Goal: Communication & Community: Answer question/provide support

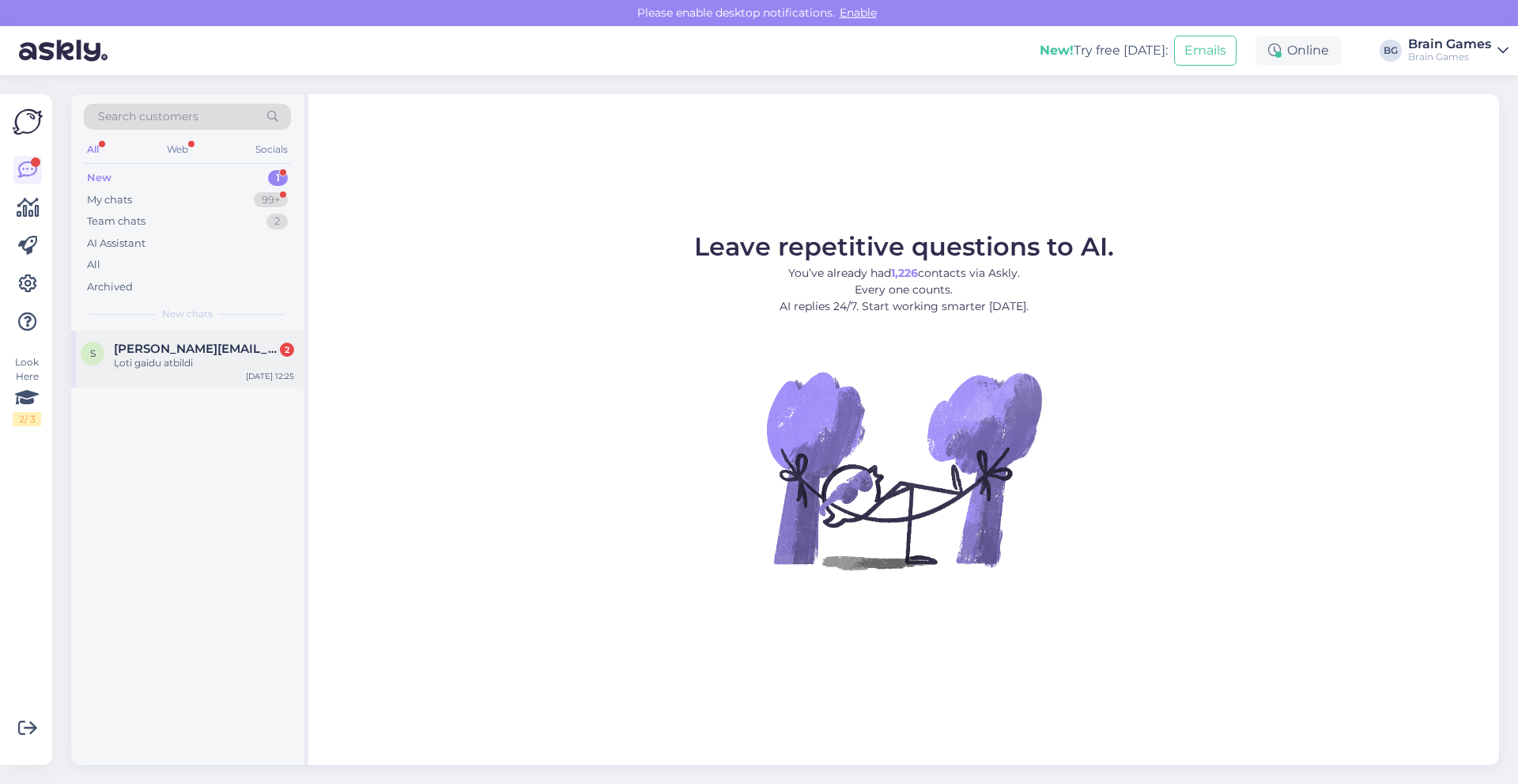
click at [189, 345] on span "[PERSON_NAME][EMAIL_ADDRESS][DOMAIN_NAME]" at bounding box center [196, 348] width 164 height 14
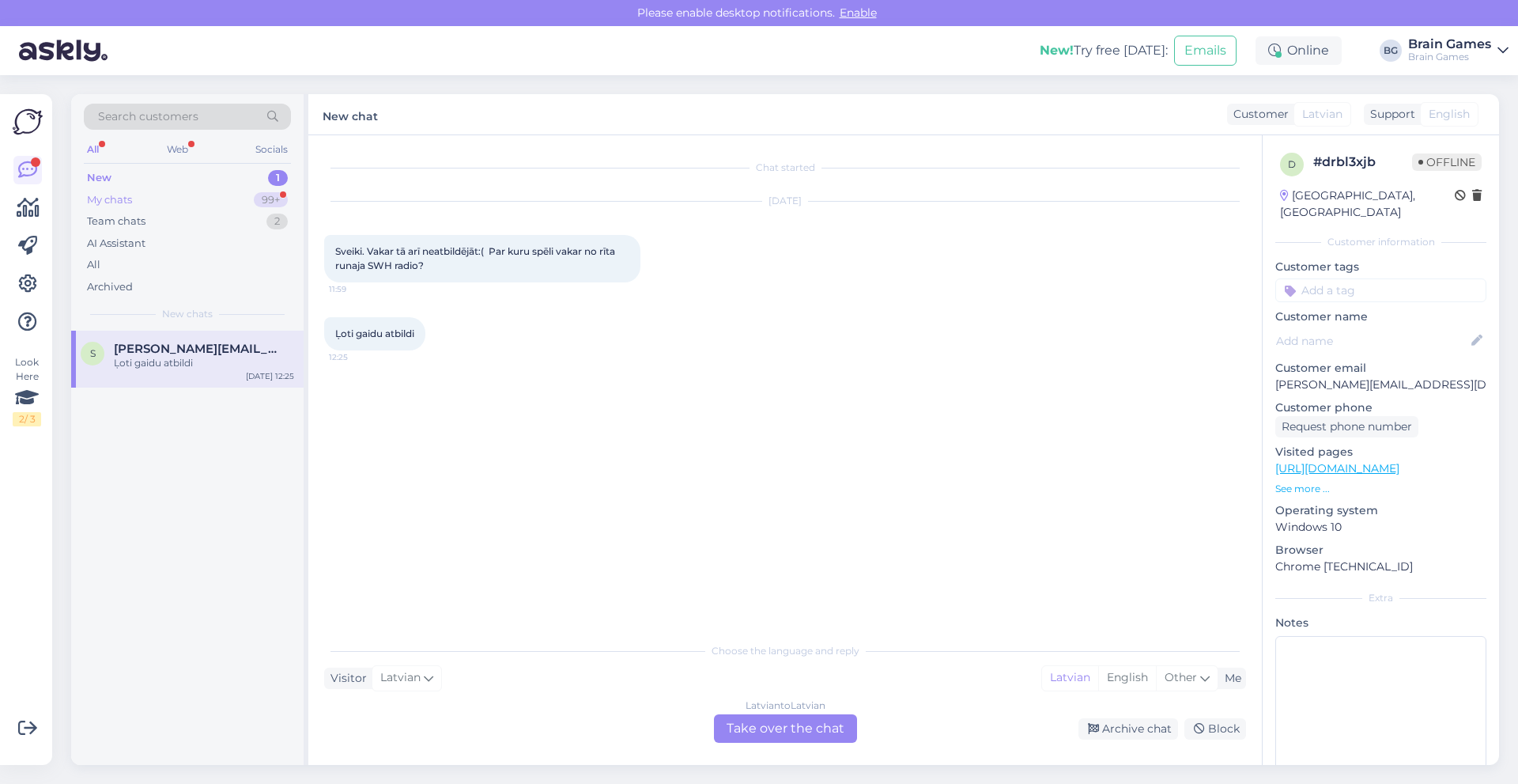
click at [160, 194] on div "My chats 99+" at bounding box center [187, 199] width 207 height 22
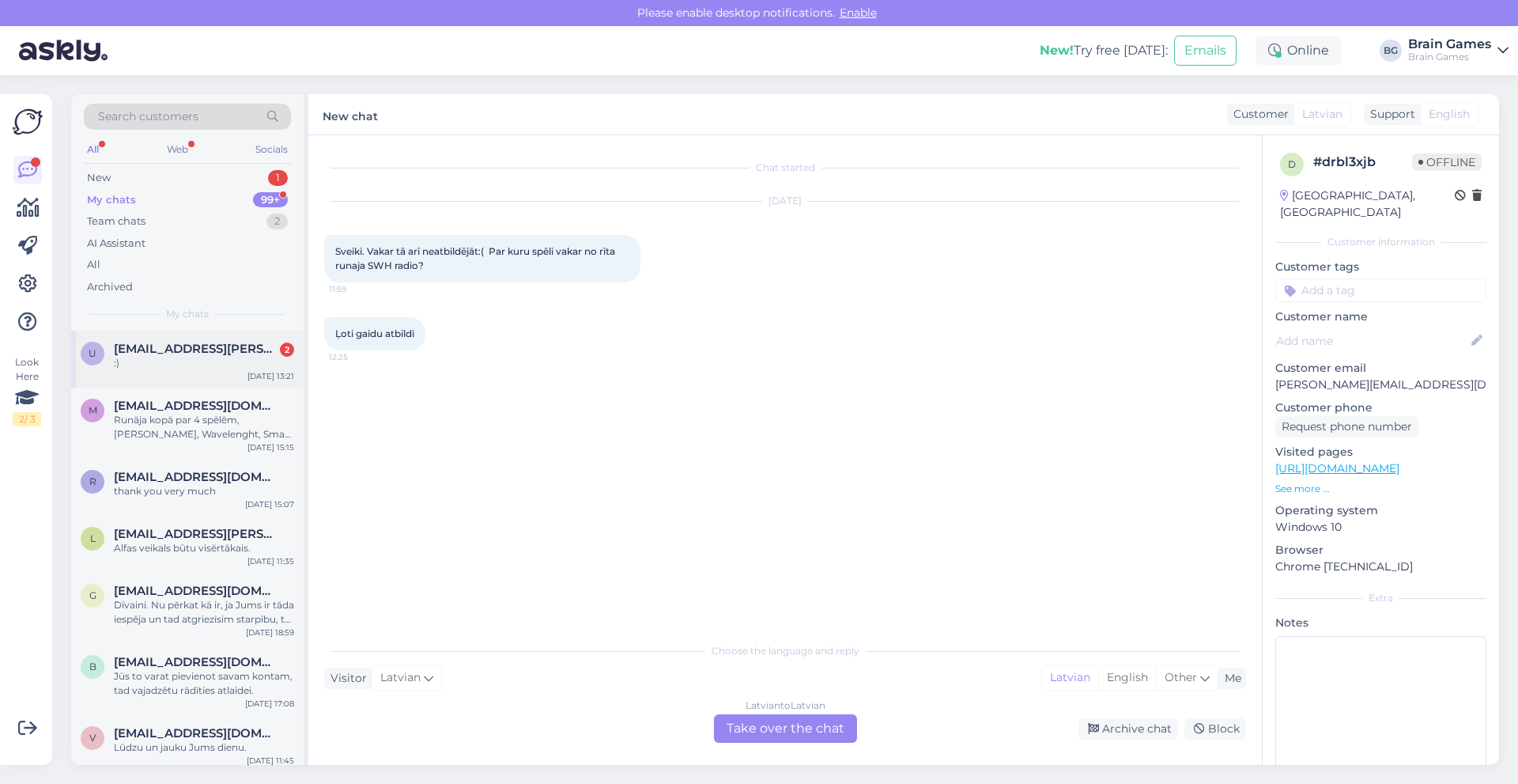
click at [181, 349] on span "[EMAIL_ADDRESS][PERSON_NAME][DOMAIN_NAME]" at bounding box center [196, 348] width 164 height 14
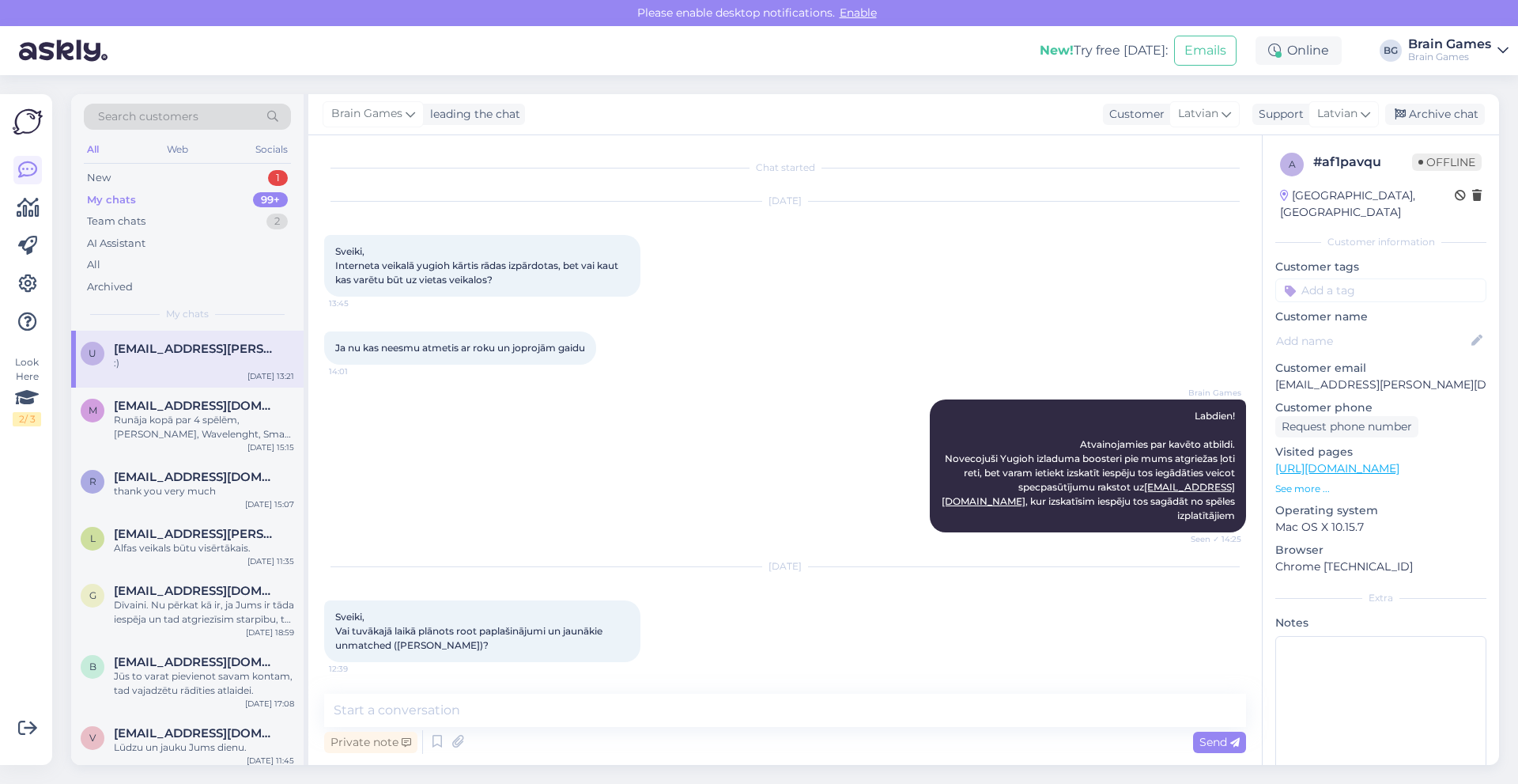
scroll to position [939, 0]
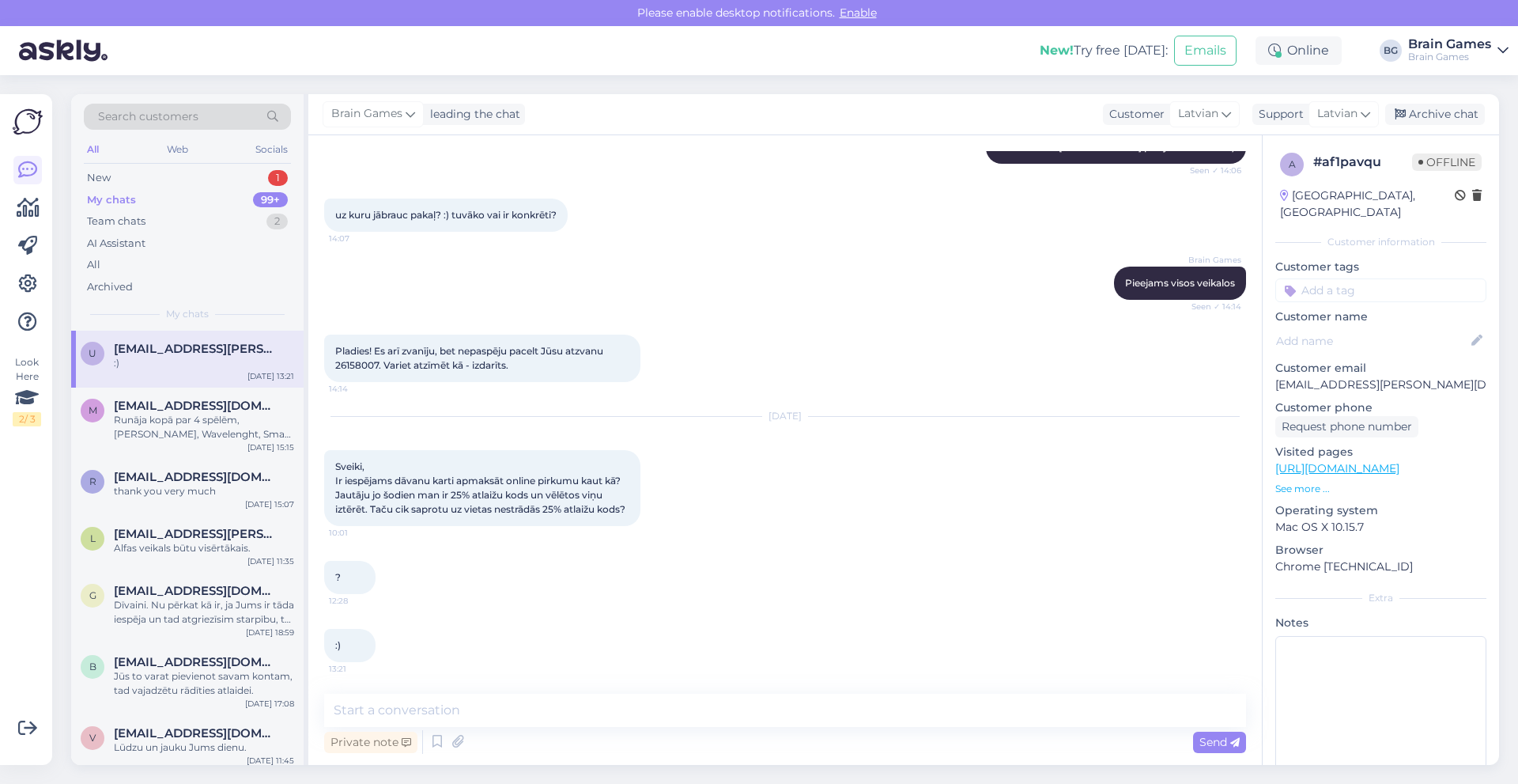
click at [506, 738] on div "Private note Send" at bounding box center [785, 741] width 922 height 30
click at [505, 710] on textarea at bounding box center [785, 709] width 922 height 33
type textarea "Labdien!"
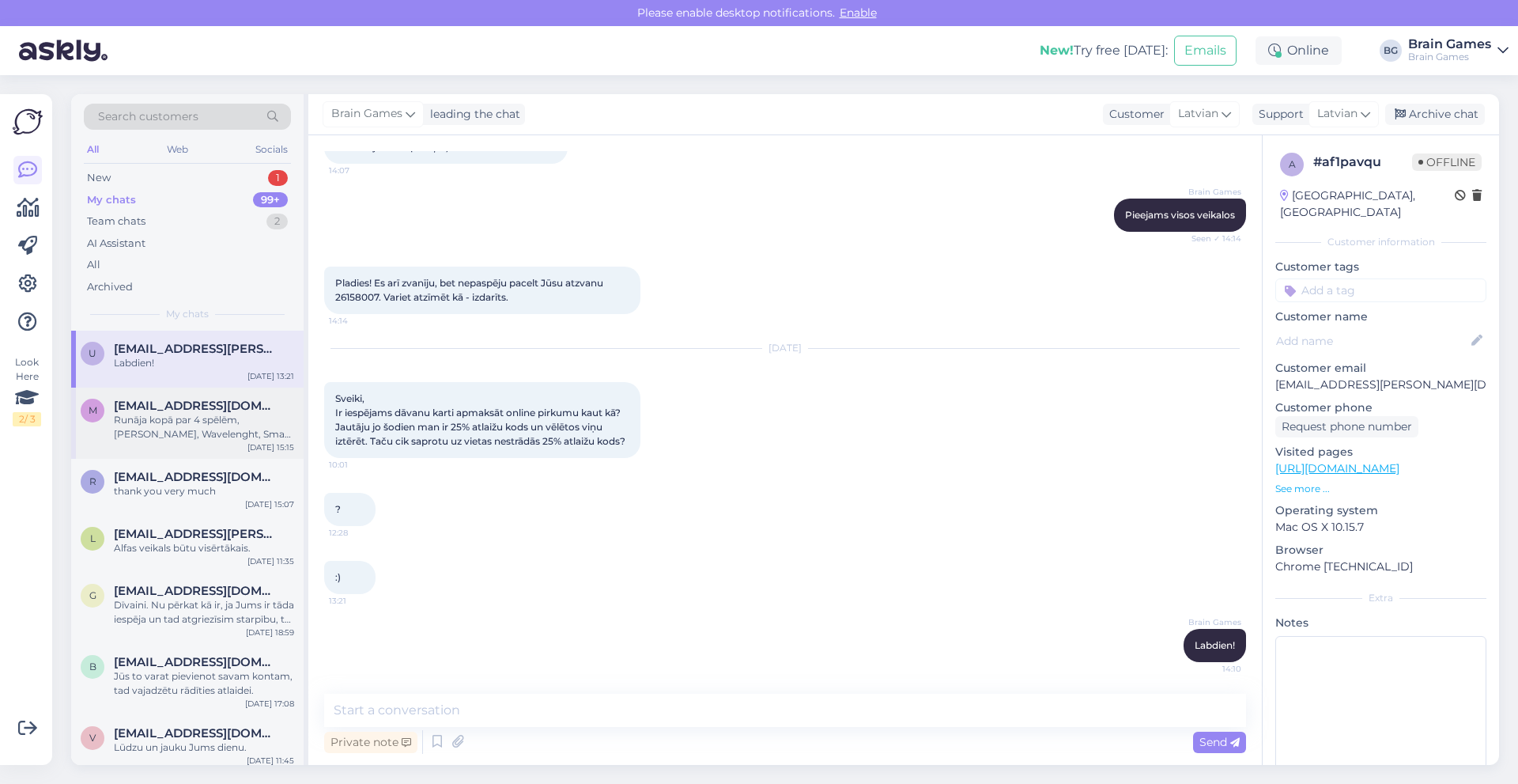
click at [227, 415] on div "Runāja kopā par 4 spēlēm, Baron Oxx, Wavelenght, Smart 10 un Gloomhaven." at bounding box center [204, 427] width 181 height 29
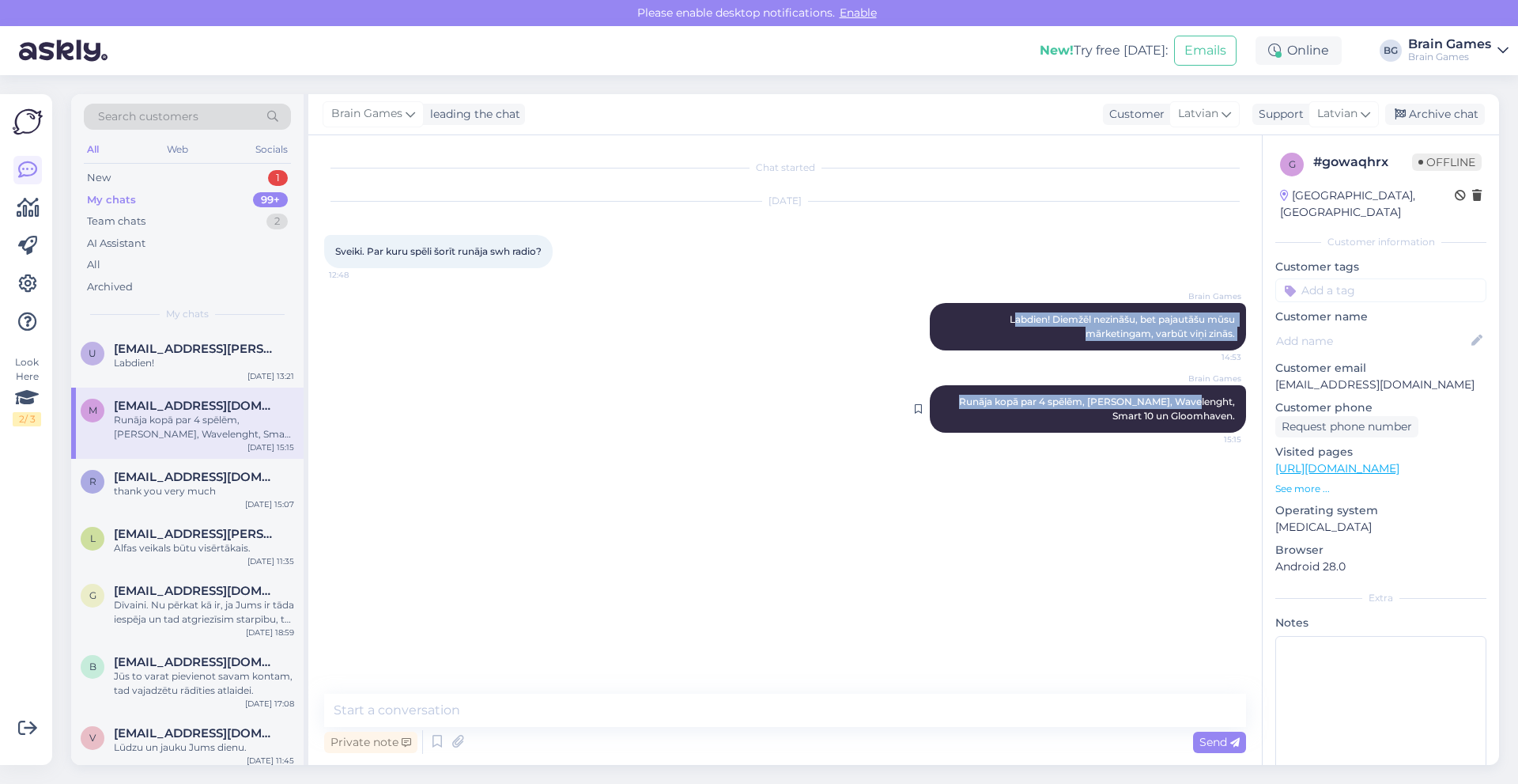
drag, startPoint x: 1010, startPoint y: 318, endPoint x: 1180, endPoint y: 396, distance: 187.0
click at [1180, 396] on div "Chat started Sep 3 2025 Sveiki. Par kuru spēli šorīt runāja swh radio? 12:48 Br…" at bounding box center [792, 415] width 936 height 528
click at [1011, 404] on span "Runāja kopā par 4 spēlēm, Baron Oxx, Wavelenght, Smart 10 un Gloomhaven." at bounding box center [1099, 408] width 278 height 26
drag, startPoint x: 944, startPoint y: 401, endPoint x: 1240, endPoint y: 430, distance: 297.4
click at [1240, 430] on div "Brain Games Runāja kopā par 4 spēlēm, Baron Oxx, Wavelenght, Smart 10 un Gloomh…" at bounding box center [1088, 409] width 316 height 48
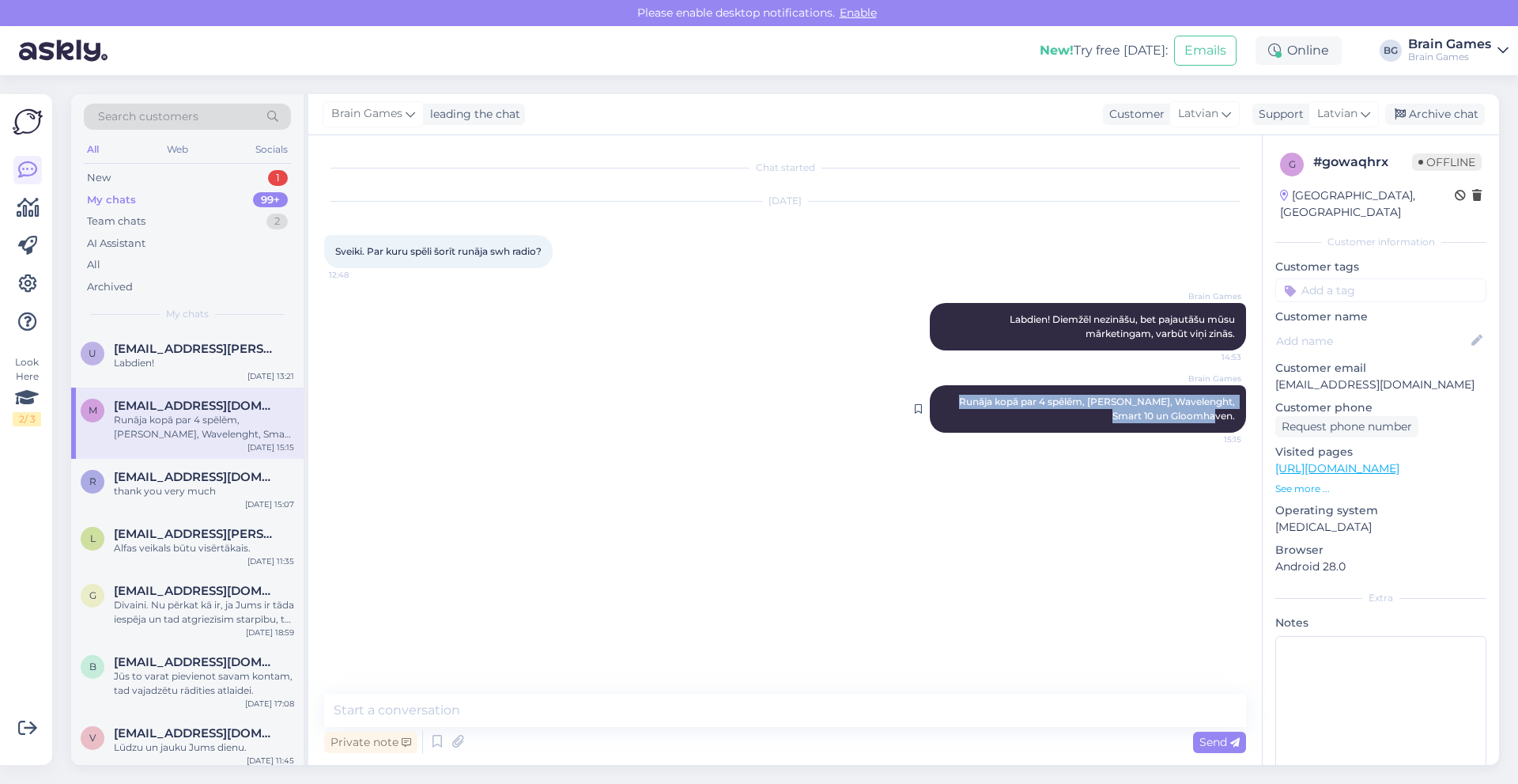
copy span "Runāja kopā par 4 spēlēm, Baron Oxx, Wavelenght, Smart 10 un Gloomhaven."
click at [201, 374] on div "u uldis.calpa@gmail.com Labdien! Sep 4 13:21" at bounding box center [187, 358] width 233 height 57
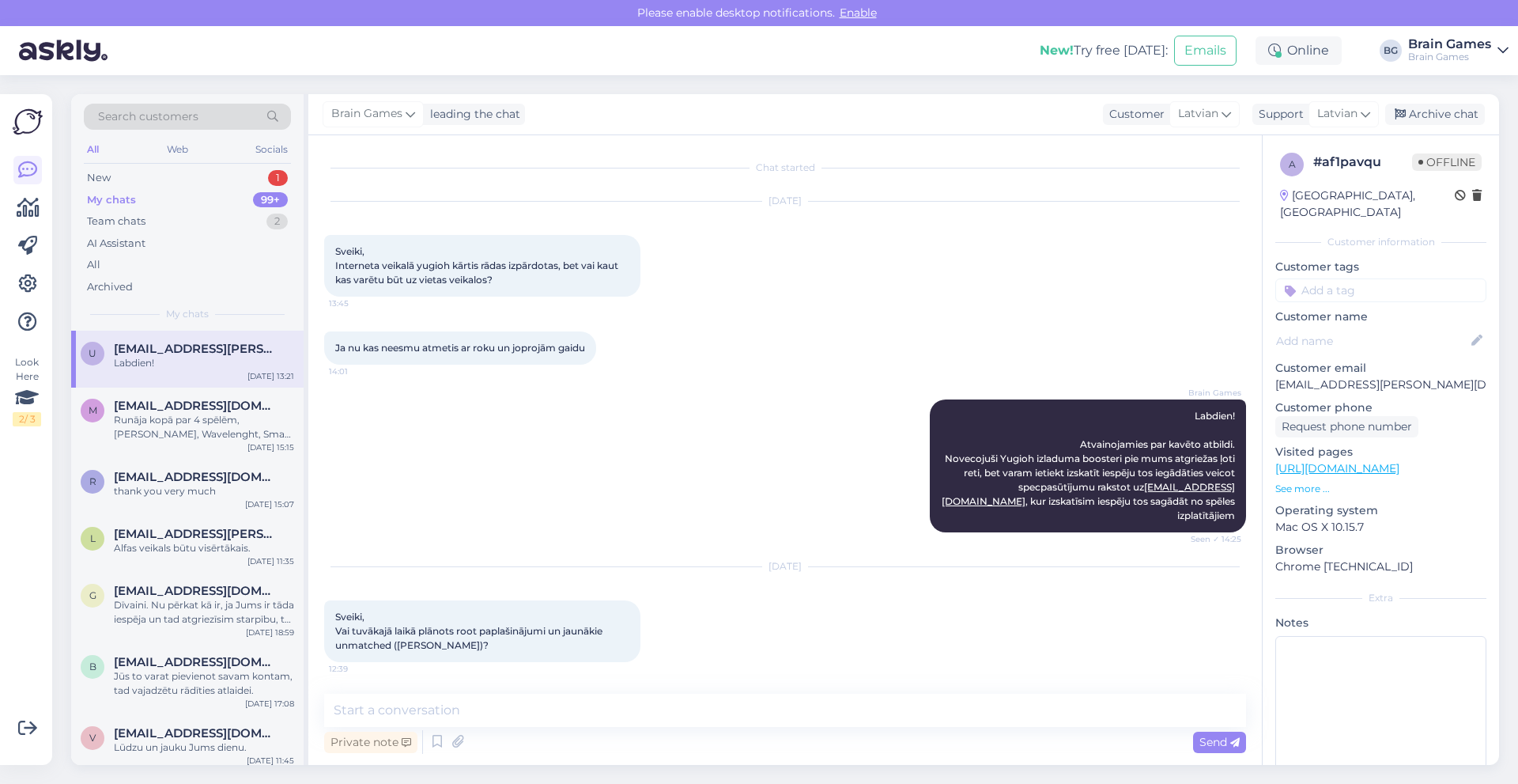
scroll to position [1008, 0]
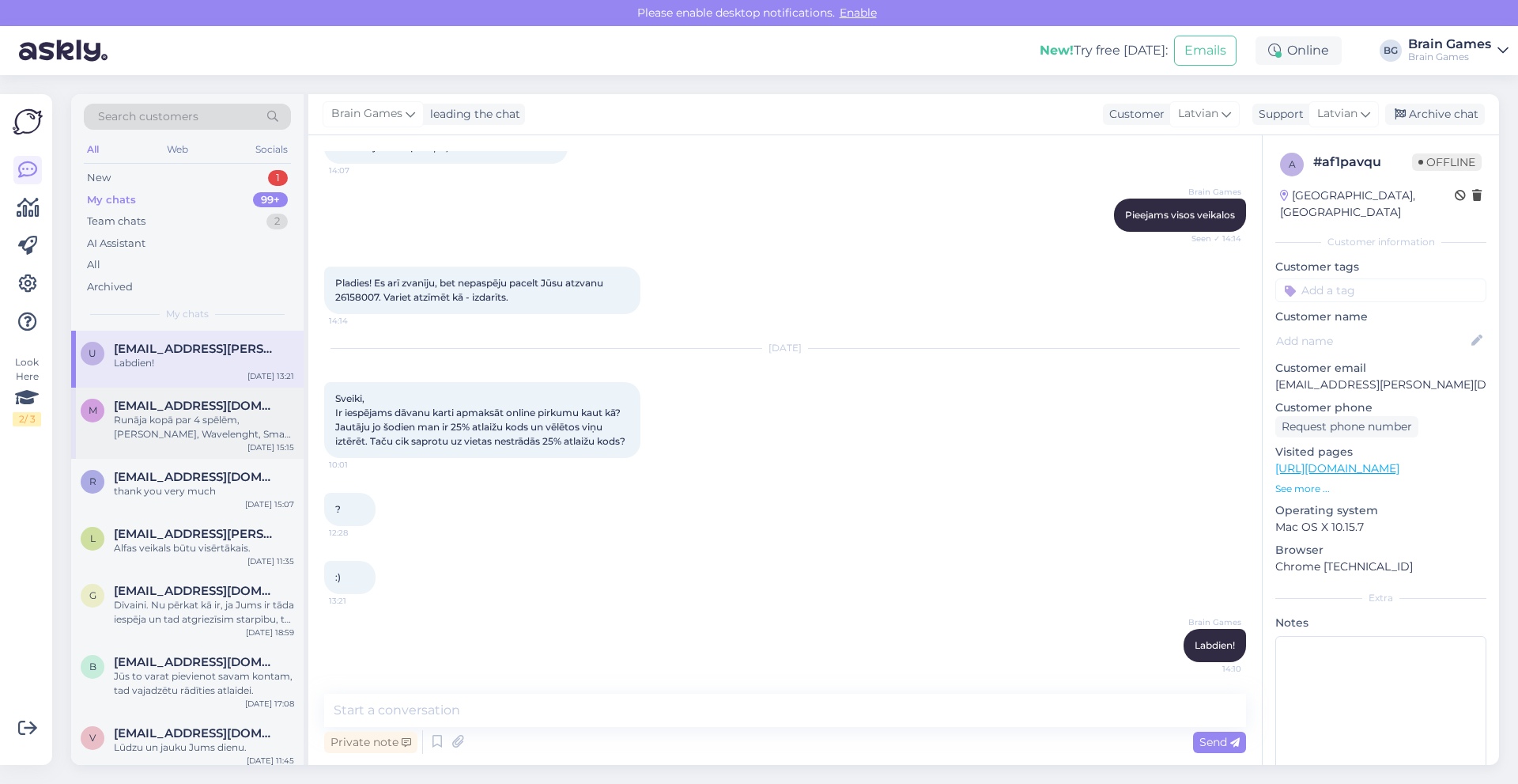
click at [194, 406] on span "maris@pistoffi.lv" at bounding box center [196, 406] width 164 height 14
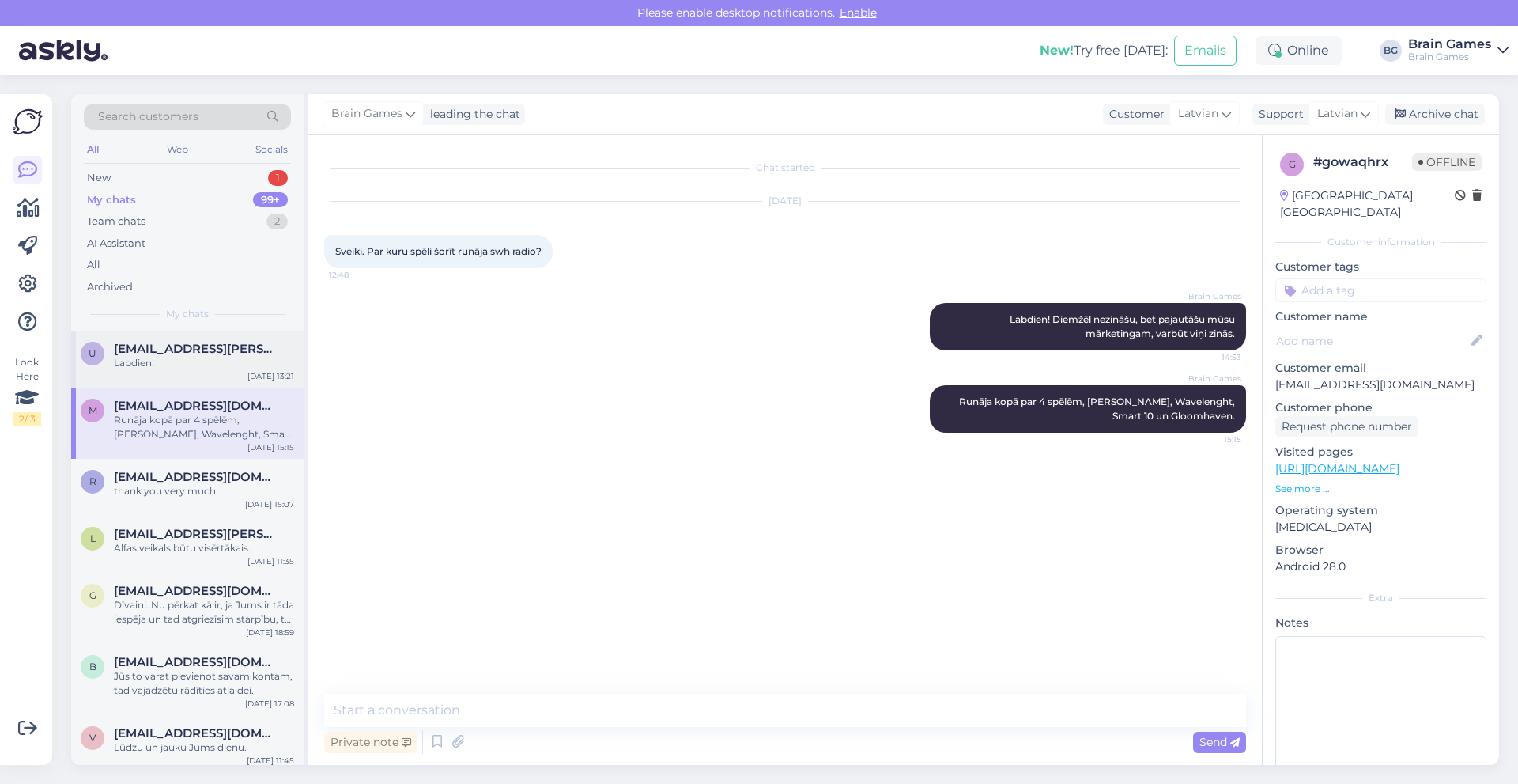
click at [173, 364] on div "Labdien!" at bounding box center [204, 363] width 181 height 14
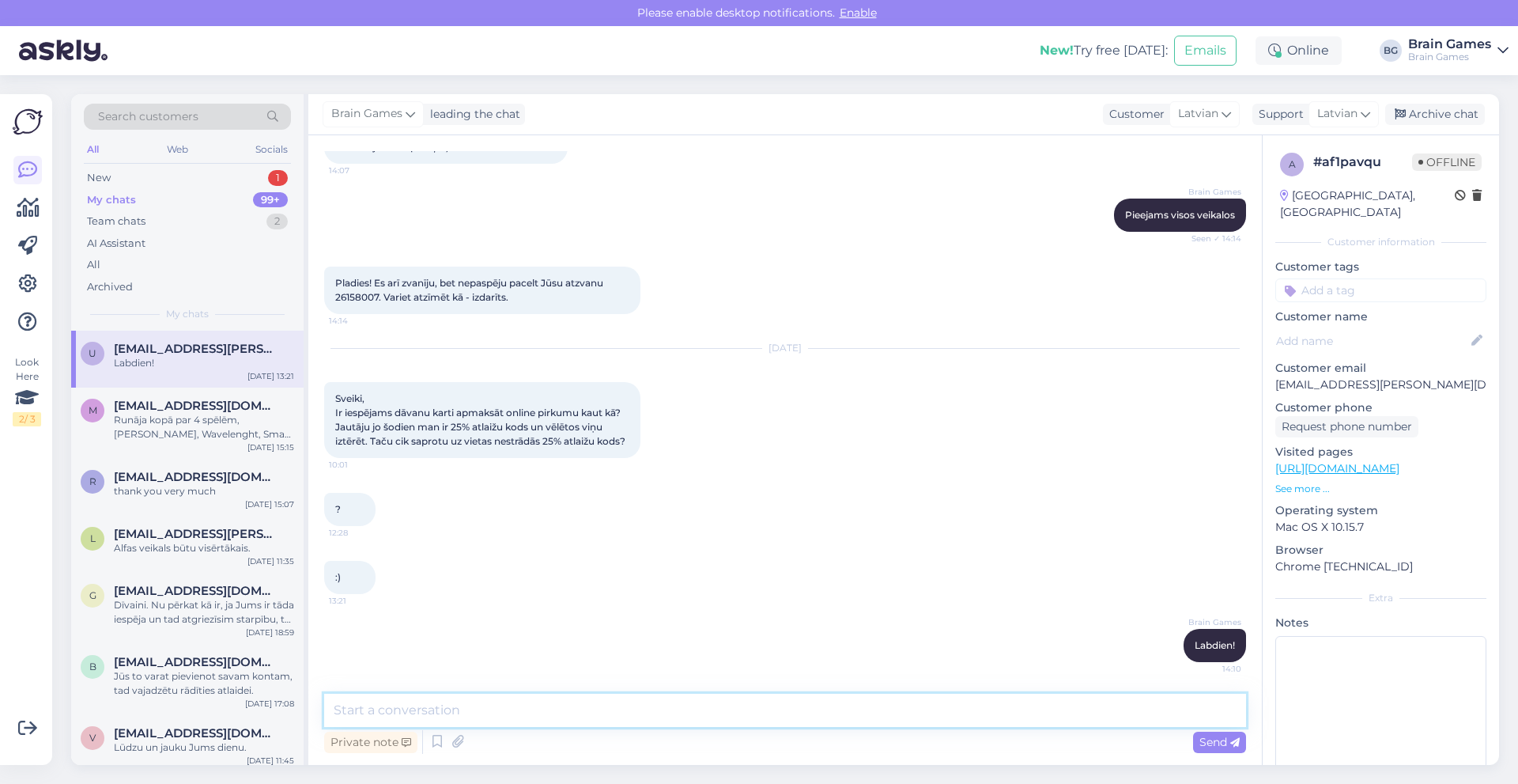
click at [511, 703] on textarea at bounding box center [785, 709] width 922 height 33
type textarea "Jā, var pārvērs to par digitālo un apmaksāt internetā, vai iet uz vietas veikal…"
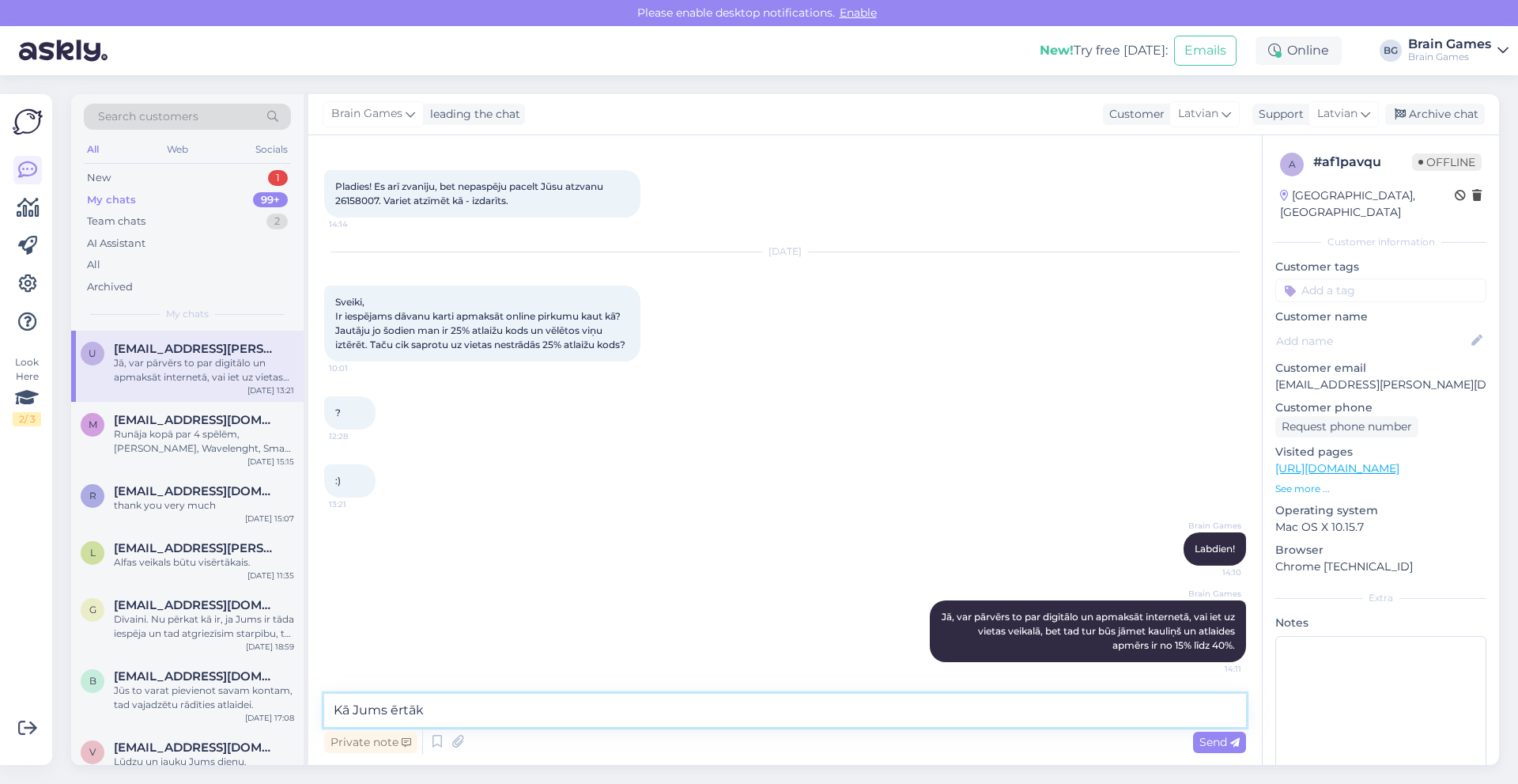
type textarea "Kā Jums ērtāk."
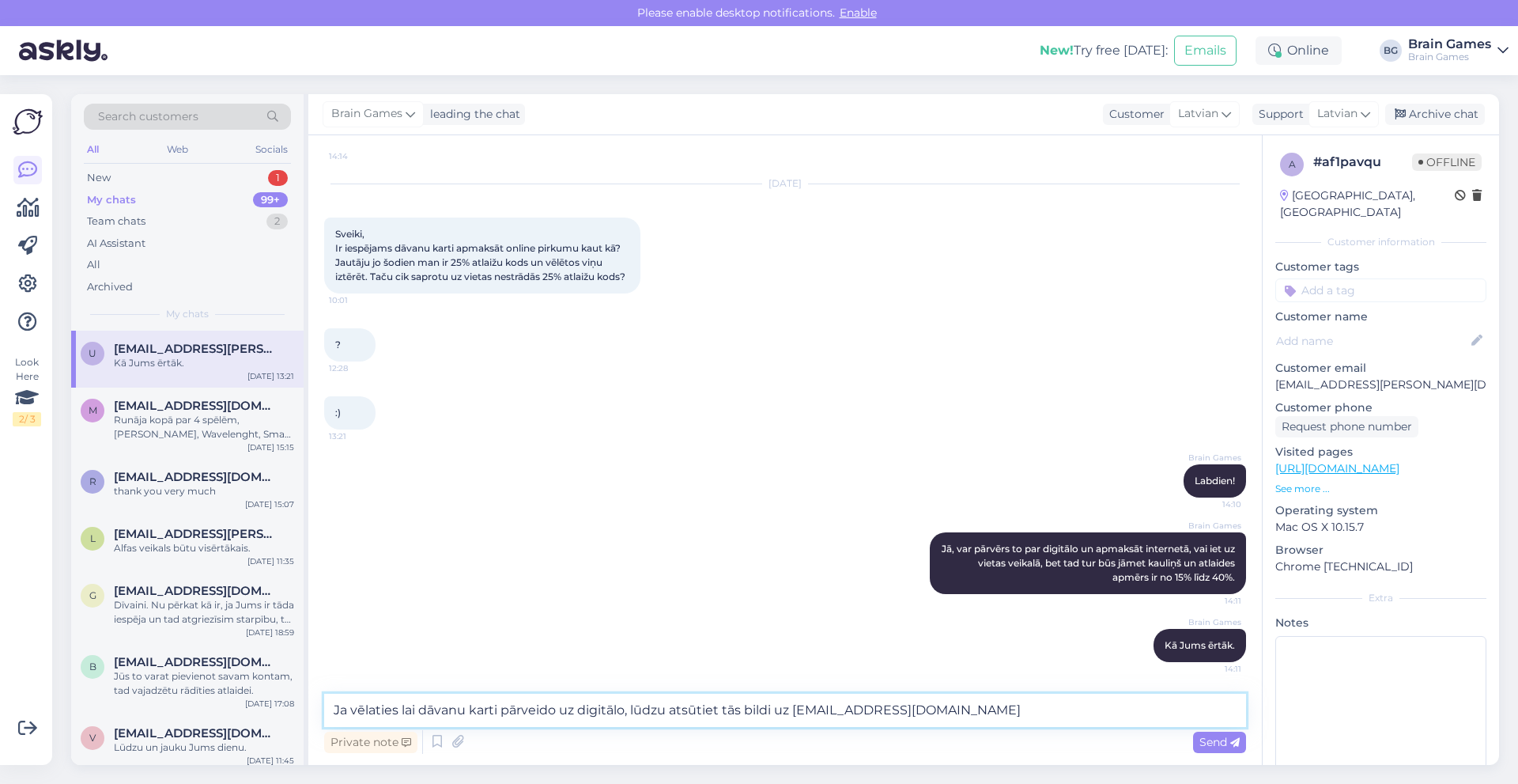
type textarea "Ja vēlaties lai dāvanu karti pārveido uz digitālo, lūdzu atsūtiet tās bildi uz …"
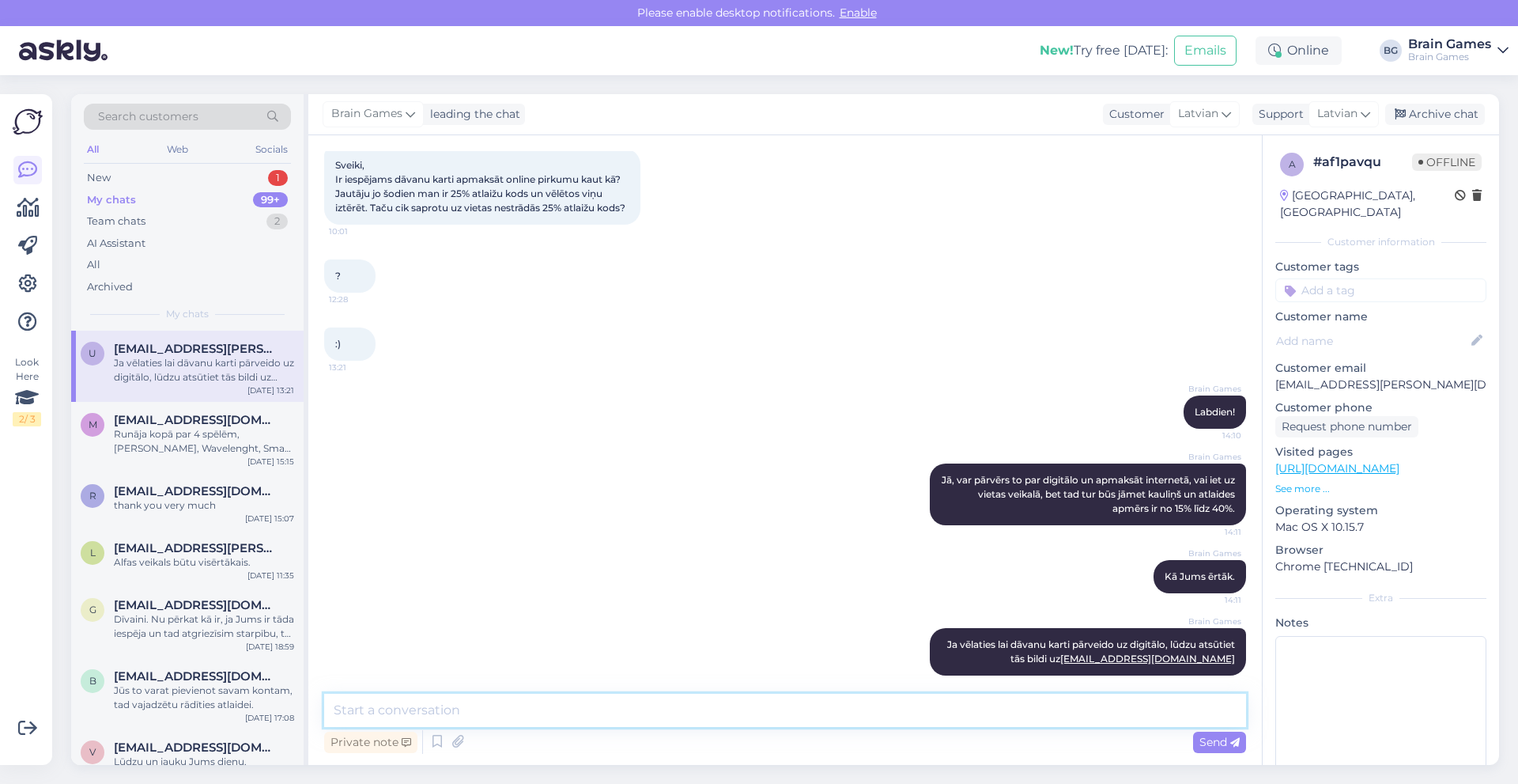
scroll to position [1254, 0]
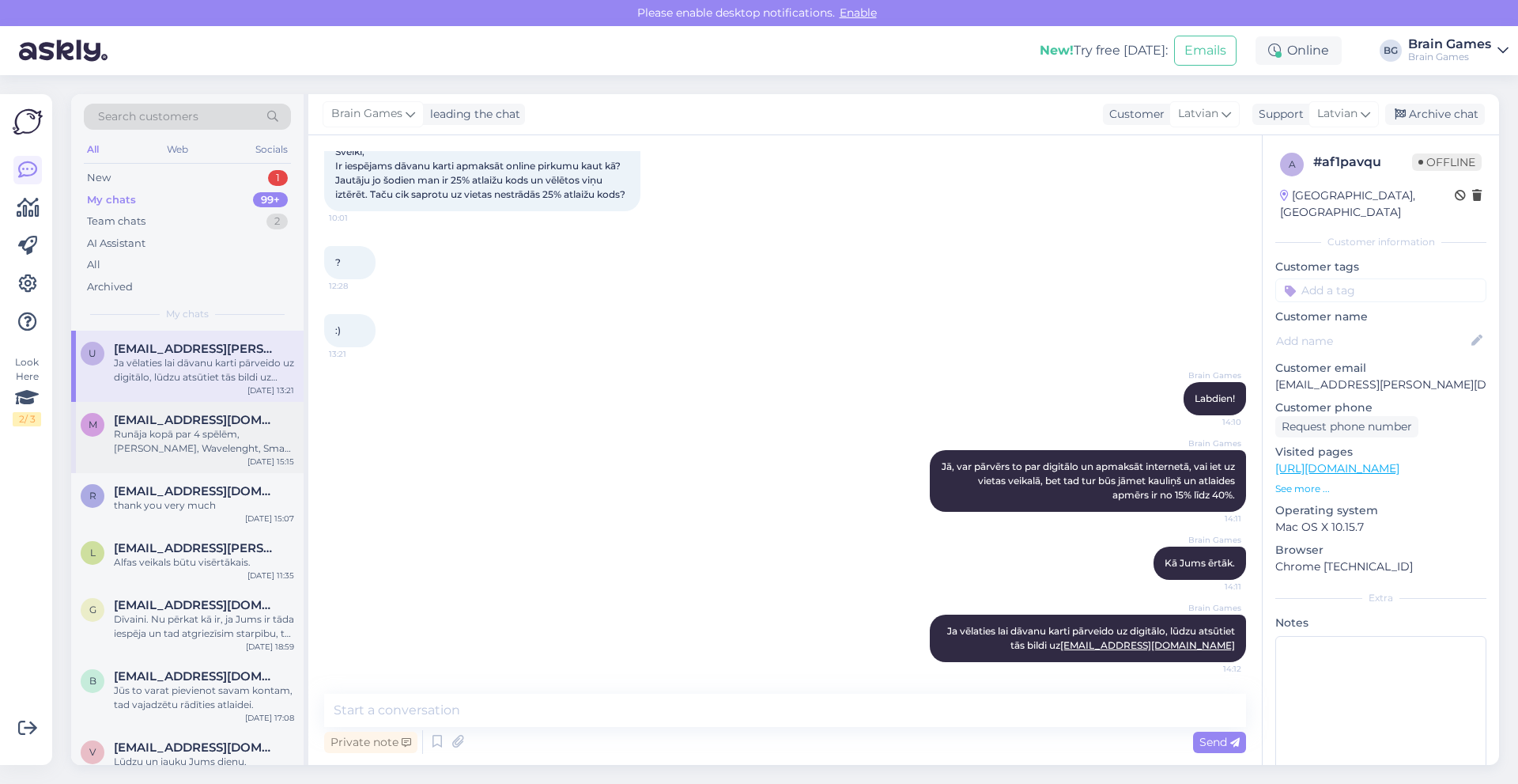
click at [215, 433] on div "Runāja kopā par 4 spēlēm, Baron Oxx, Wavelenght, Smart 10 un Gloomhaven." at bounding box center [204, 441] width 181 height 29
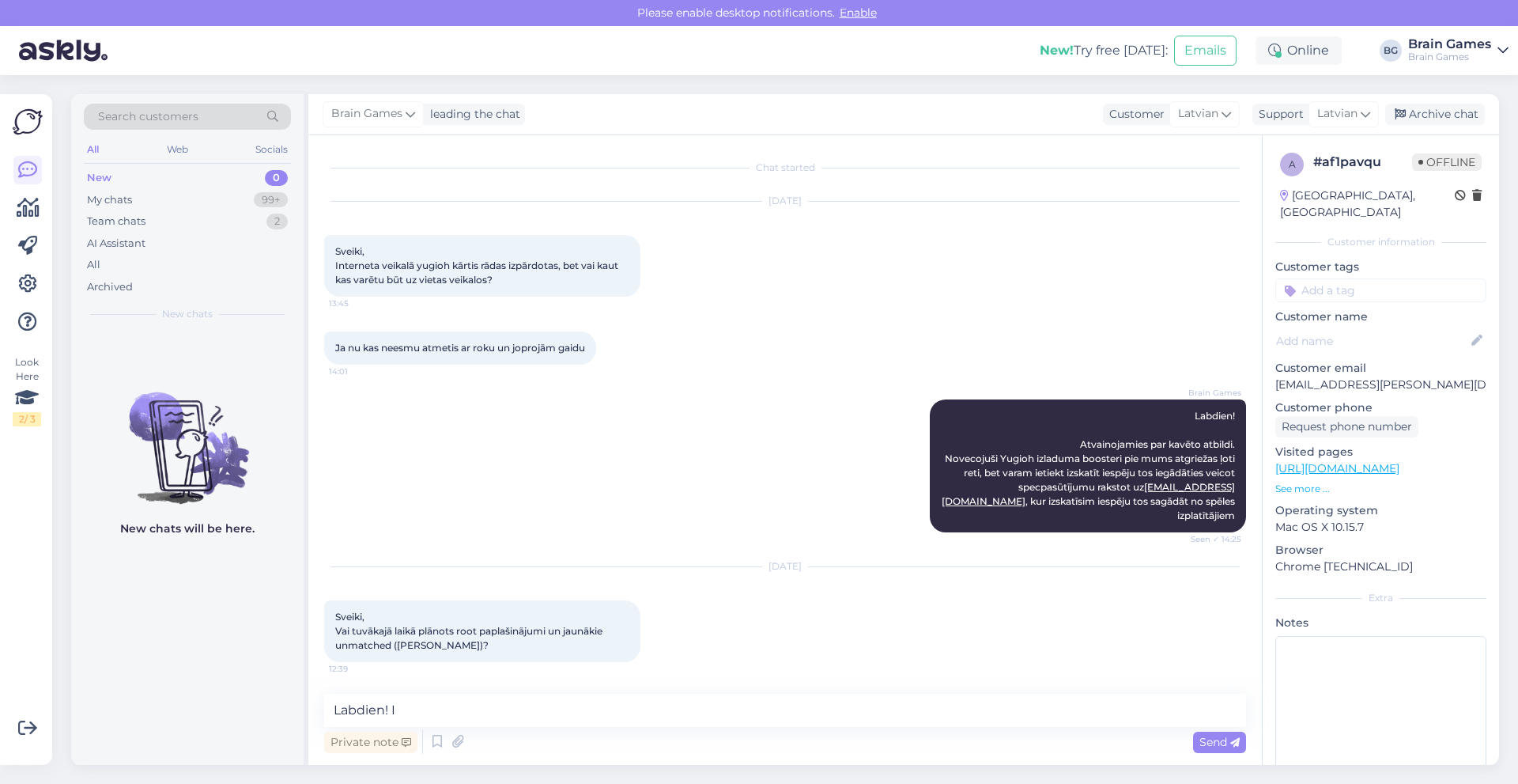
scroll to position [1254, 0]
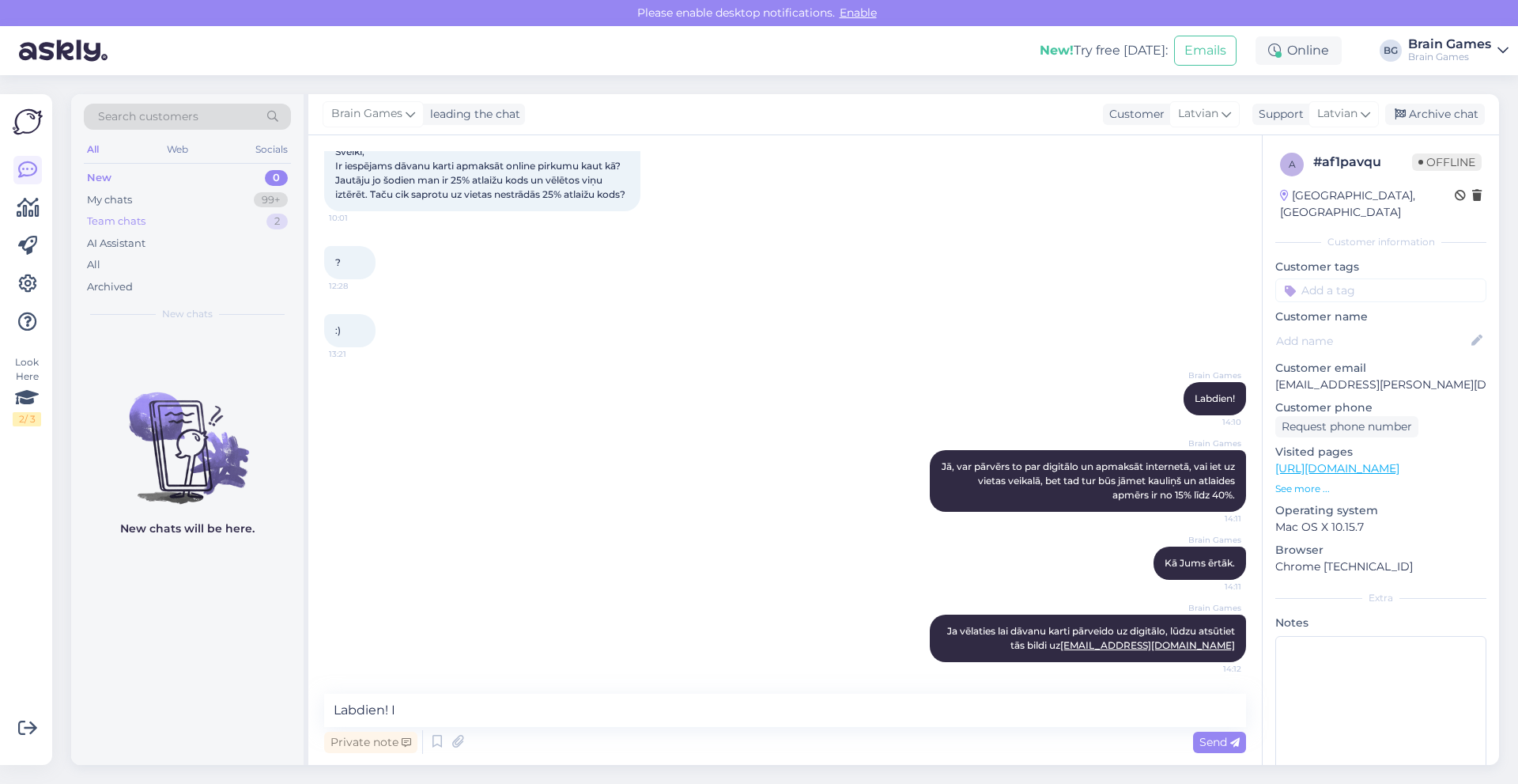
click at [146, 216] on div "Team chats" at bounding box center [116, 222] width 58 height 16
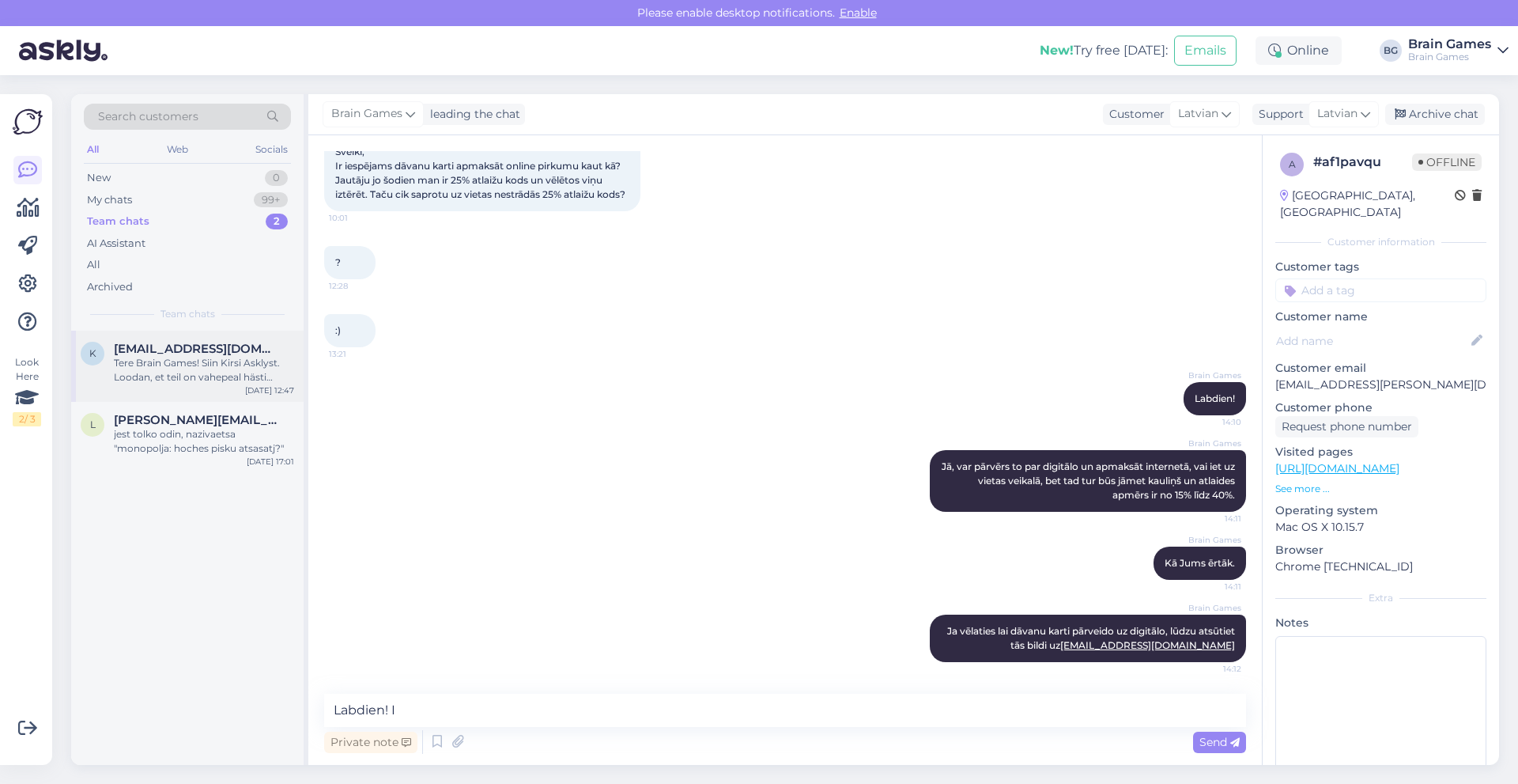
drag, startPoint x: 210, startPoint y: 367, endPoint x: 222, endPoint y: 371, distance: 12.6
click at [211, 367] on div "Tere Brain Games! Siin Kirsi Asklyst. Loodan, et teil on vahepeal hästi läinud.…" at bounding box center [204, 370] width 181 height 29
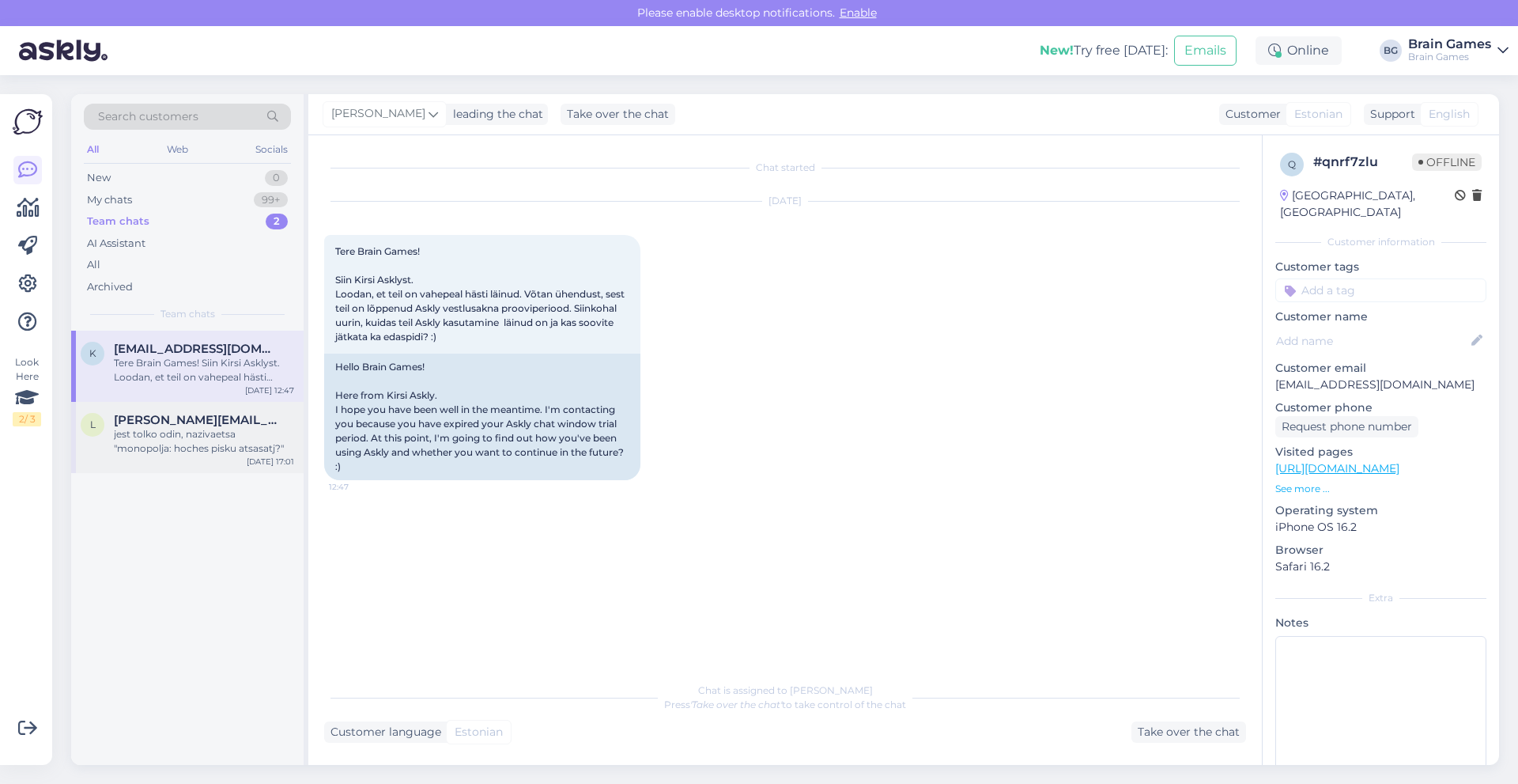
click at [225, 445] on div "jest tolko odin, nazivaetsa "monopolja: hoches pisku atsasatj?"" at bounding box center [204, 441] width 181 height 29
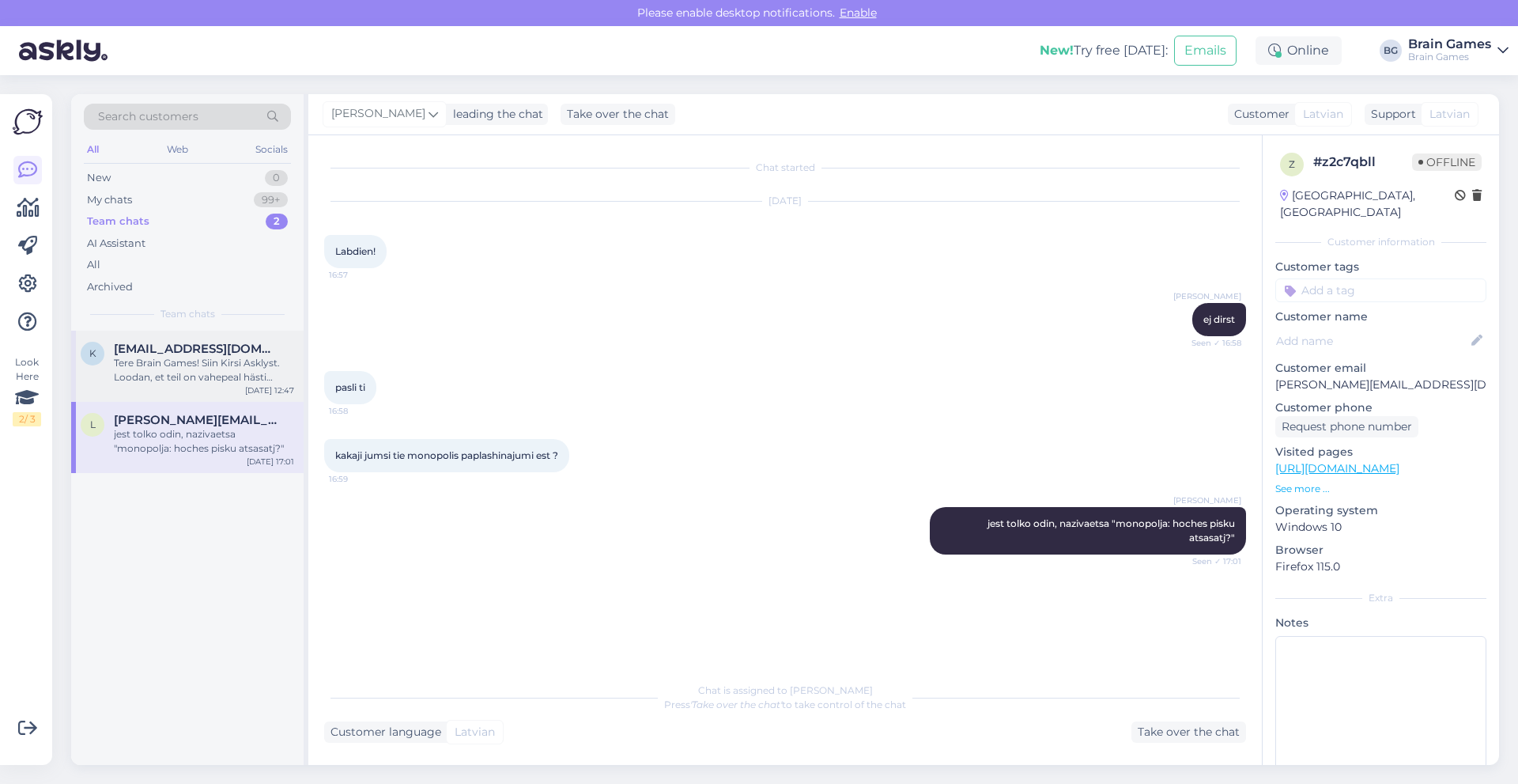
click at [225, 374] on div "Tere Brain Games! Siin Kirsi Asklyst. Loodan, et teil on vahepeal hästi läinud.…" at bounding box center [204, 370] width 181 height 29
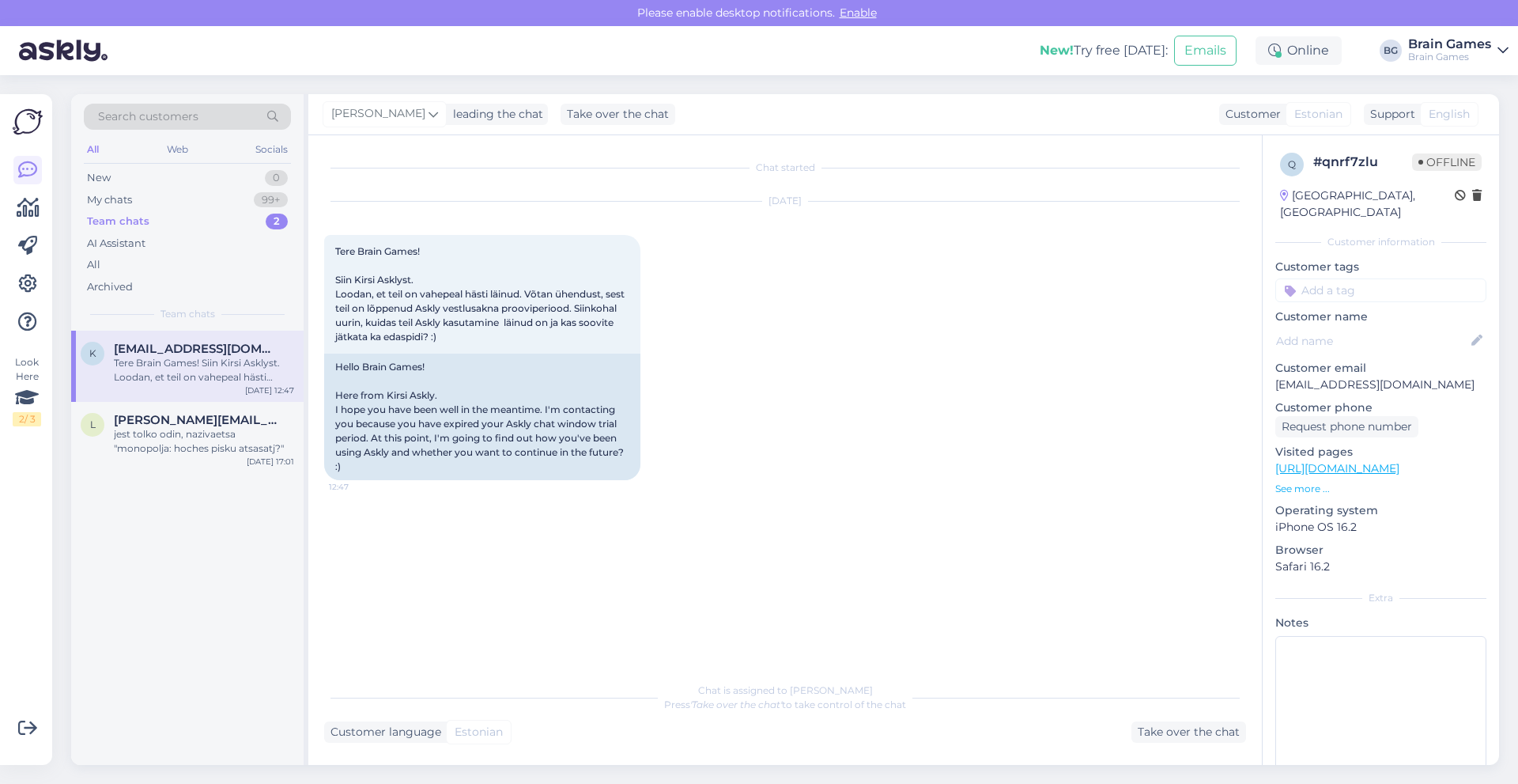
click at [1491, 45] on link "Brain Games Brain Games" at bounding box center [1459, 50] width 101 height 25
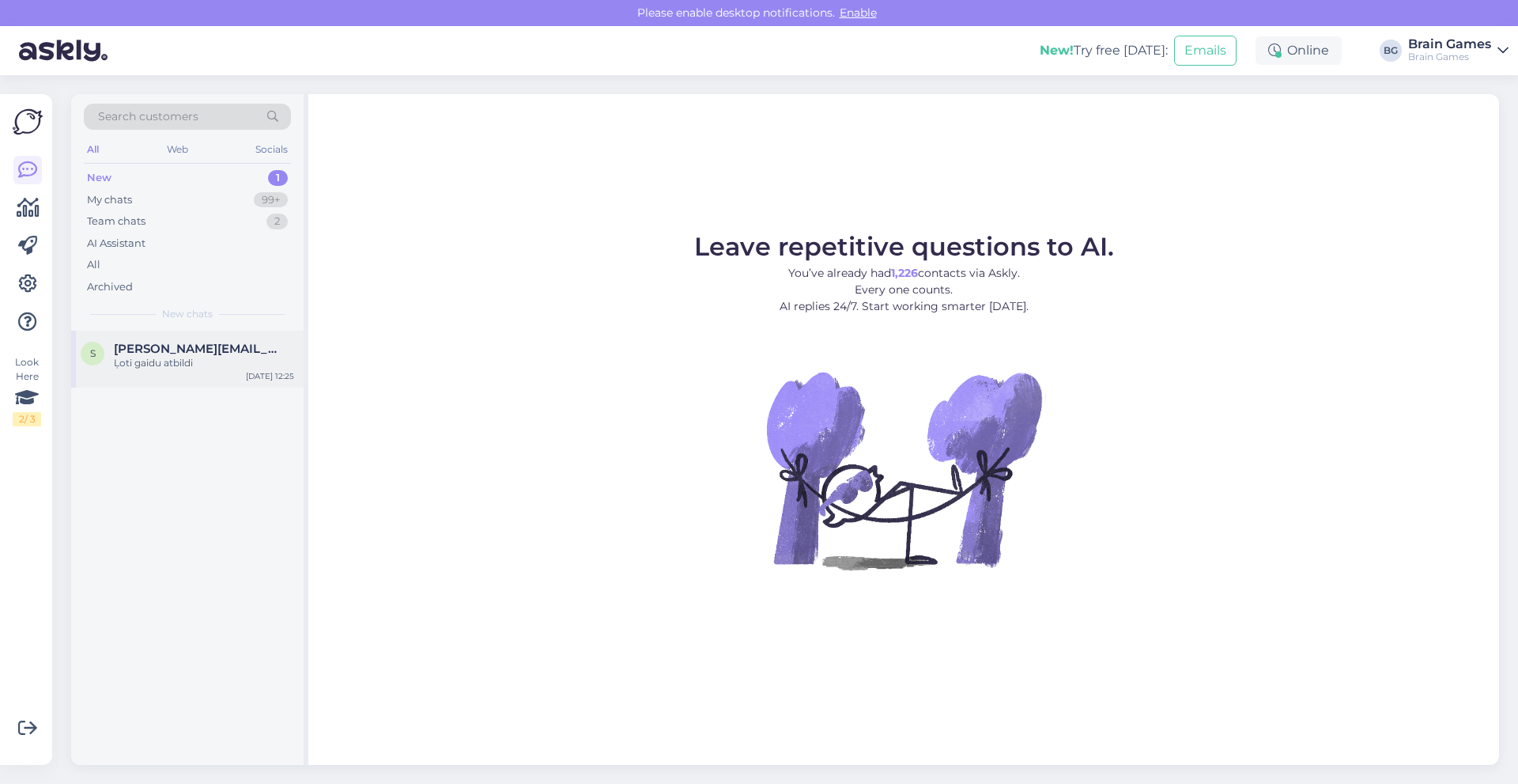
click at [207, 339] on div "s [PERSON_NAME][EMAIL_ADDRESS][DOMAIN_NAME] Ļoti gaidu atbildi [DATE] 12:25" at bounding box center [187, 358] width 233 height 57
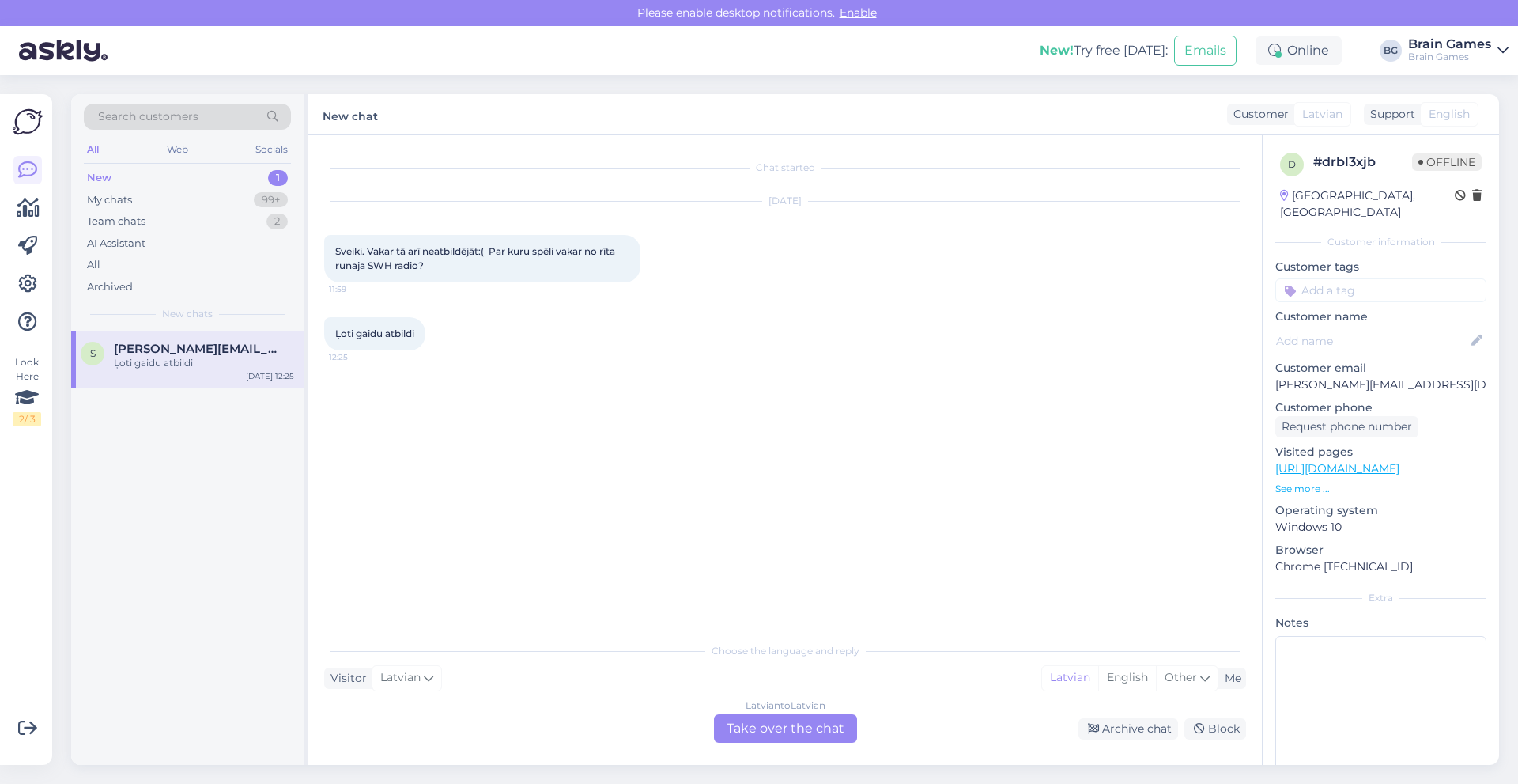
click at [788, 722] on div "Latvian to Latvian Take over the chat" at bounding box center [785, 728] width 143 height 29
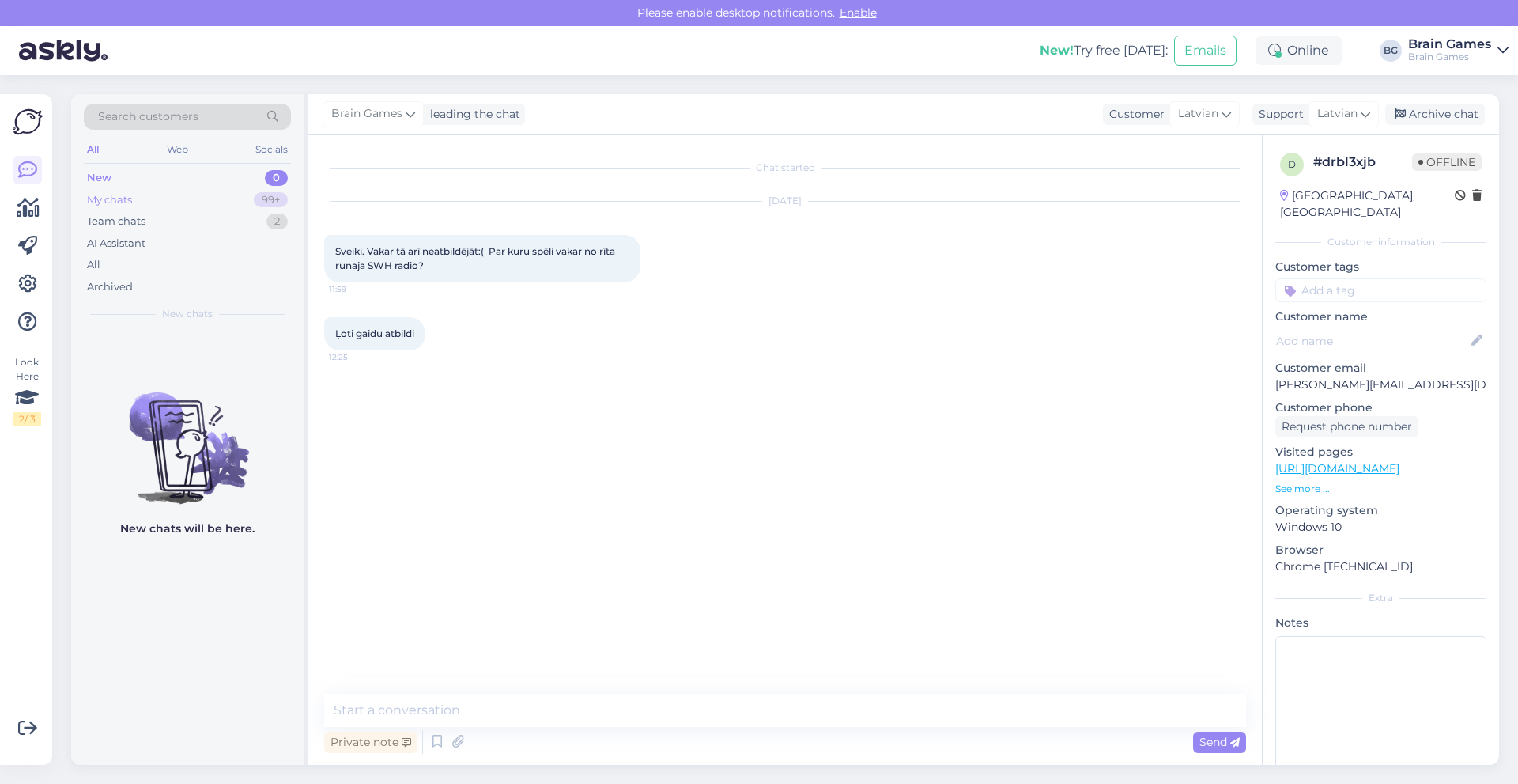
click at [124, 203] on div "My chats" at bounding box center [110, 200] width 45 height 16
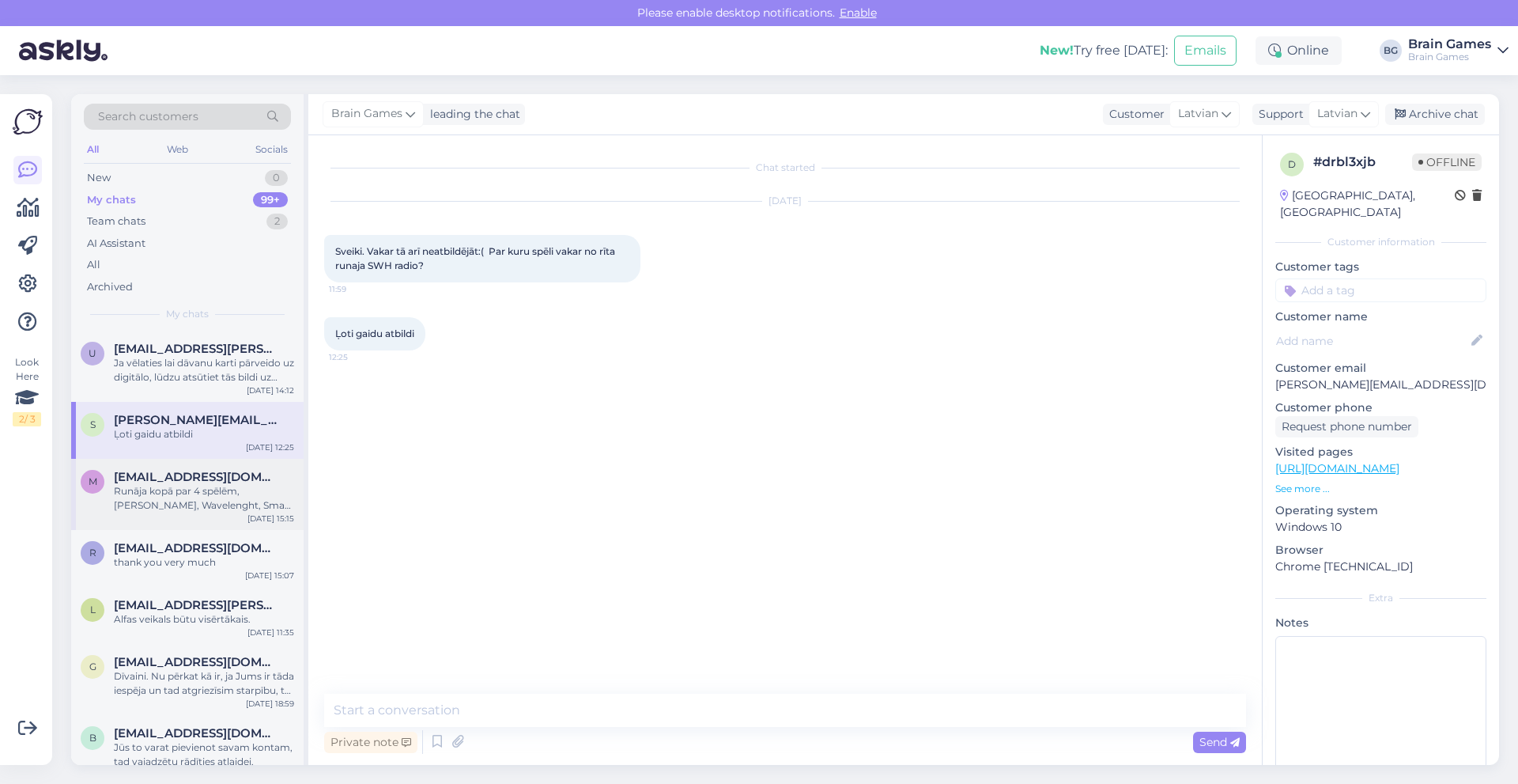
click at [210, 489] on div "Runāja kopā par 4 spēlēm, Baron Oxx, Wavelenght, Smart 10 un Gloomhaven." at bounding box center [204, 498] width 181 height 29
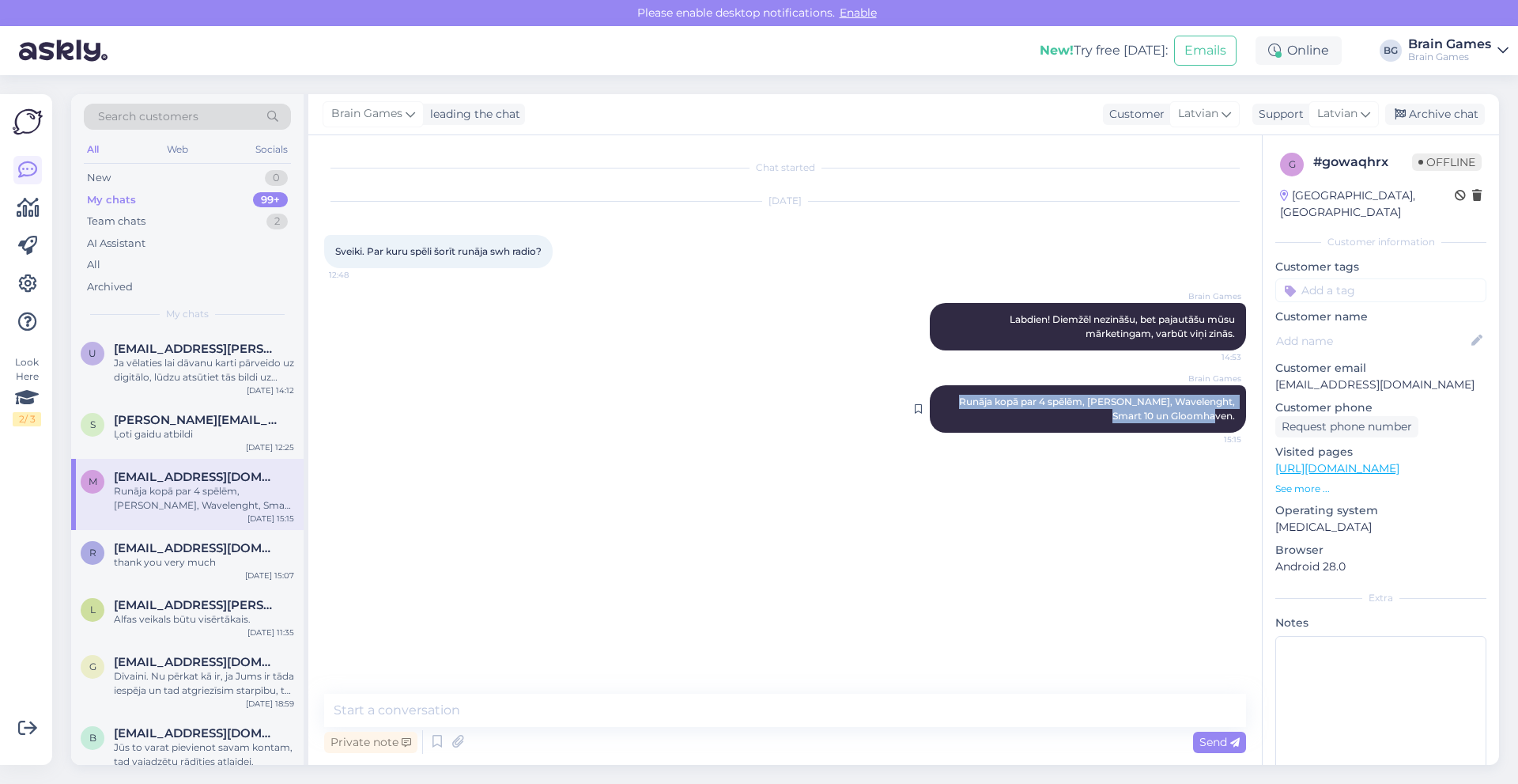
drag, startPoint x: 946, startPoint y: 401, endPoint x: 1240, endPoint y: 415, distance: 294.3
click at [1240, 415] on div "Brain Games Runāja kopā par 4 spēlēm, Baron Oxx, Wavelenght, Smart 10 un Gloomh…" at bounding box center [1088, 409] width 316 height 48
copy span "Runāja kopā par 4 spēlēm, Baron Oxx, Wavelenght, Smart 10 un Gloomhaven."
click at [219, 433] on div "Ļoti gaidu atbildi" at bounding box center [204, 434] width 181 height 14
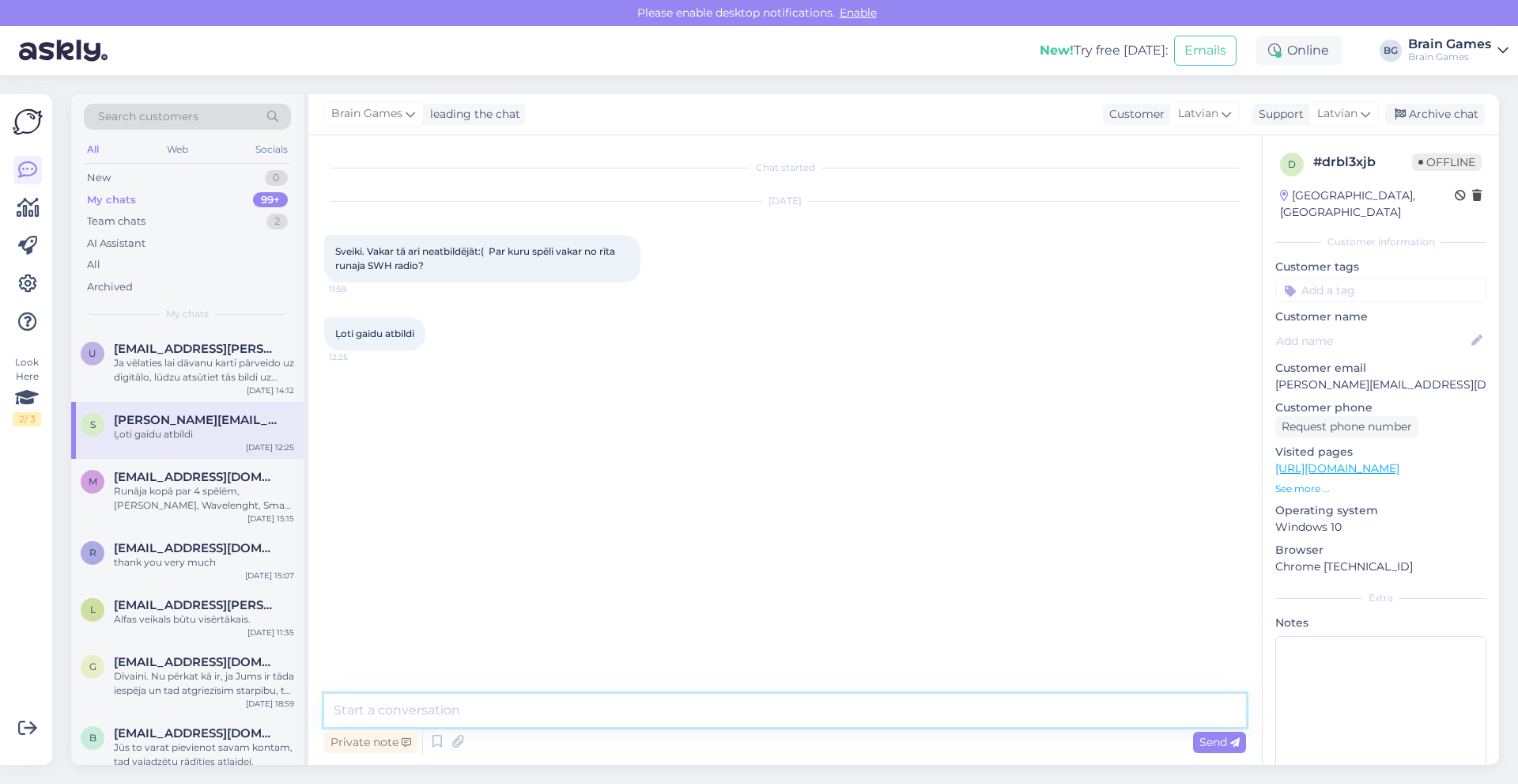
click at [454, 713] on textarea at bounding box center [785, 709] width 922 height 33
paste textarea "Runāja kopā par 4 spēlēm, Baron Oxx, Wavelenght, Smart 10 un Gloomhaven."
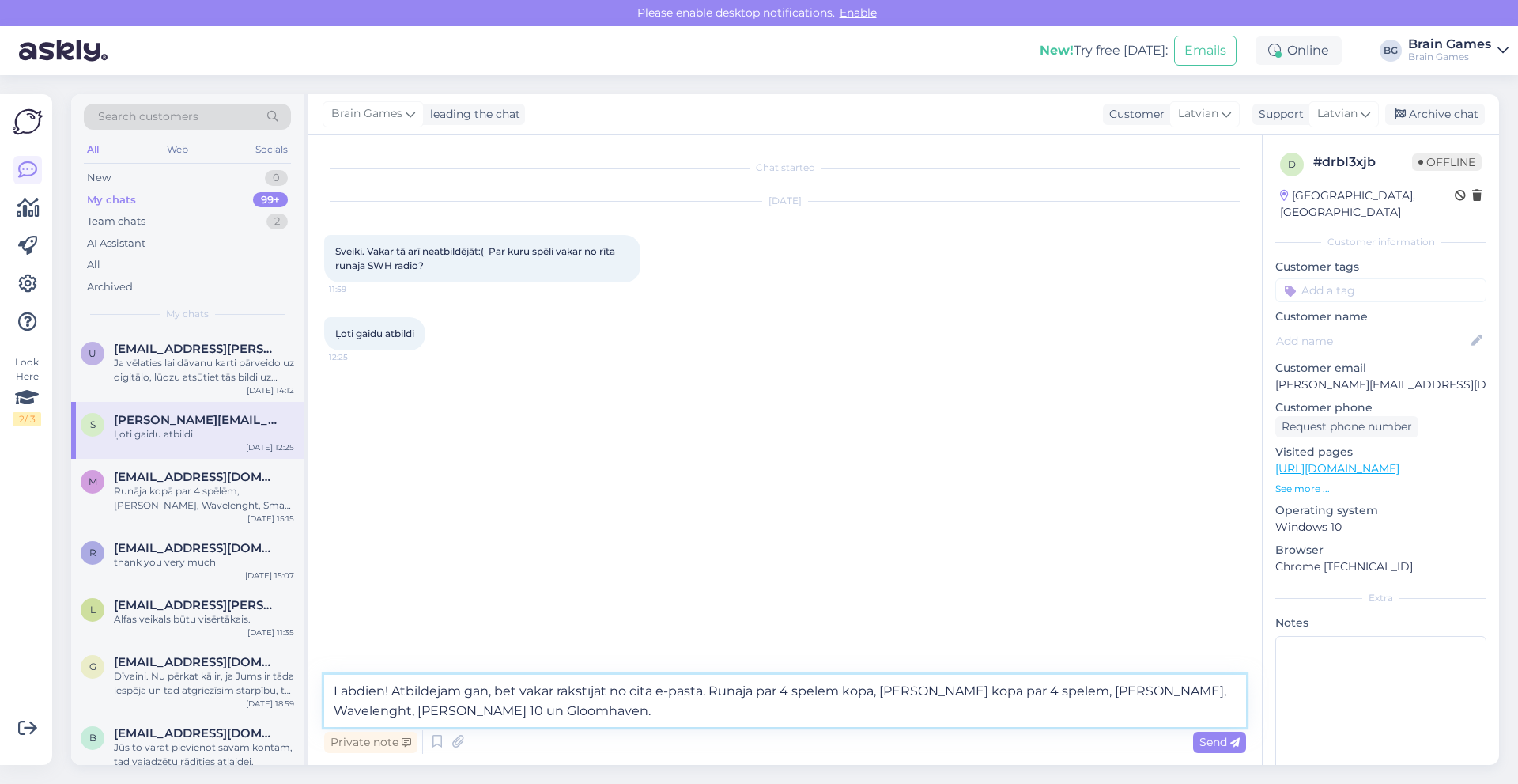
drag, startPoint x: 713, startPoint y: 691, endPoint x: 881, endPoint y: 684, distance: 168.1
click at [881, 684] on textarea "Labdien! Atbildējām gan, bet vakar rakstījāt no cita e-pasta. Runāja par 4 spēl…" at bounding box center [785, 700] width 922 height 52
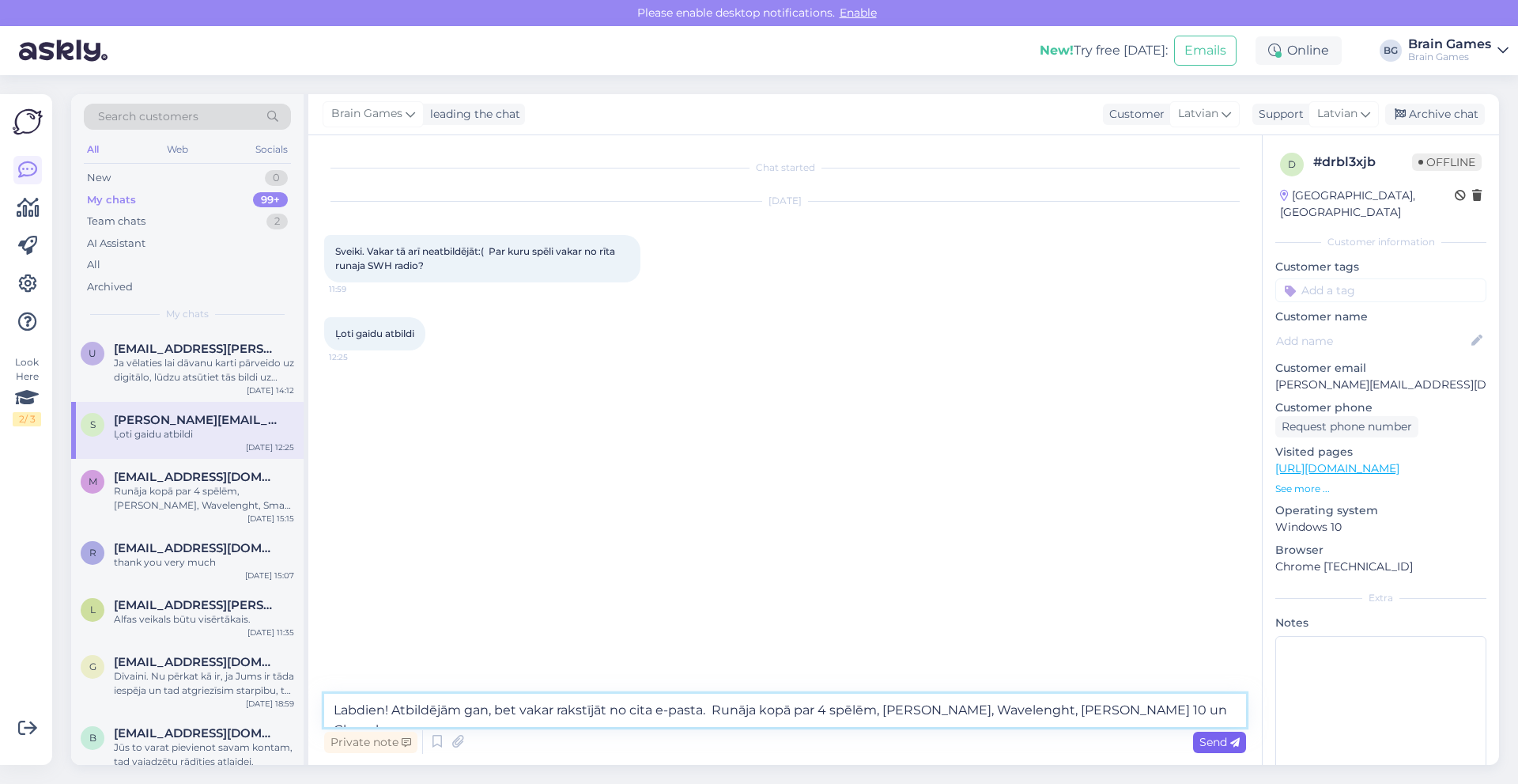
type textarea "Labdien! Atbildējām gan, bet vakar rakstījāt no cita e-pasta. Runāja kopā par 4…"
click at [1207, 739] on span "Send" at bounding box center [1220, 742] width 40 height 14
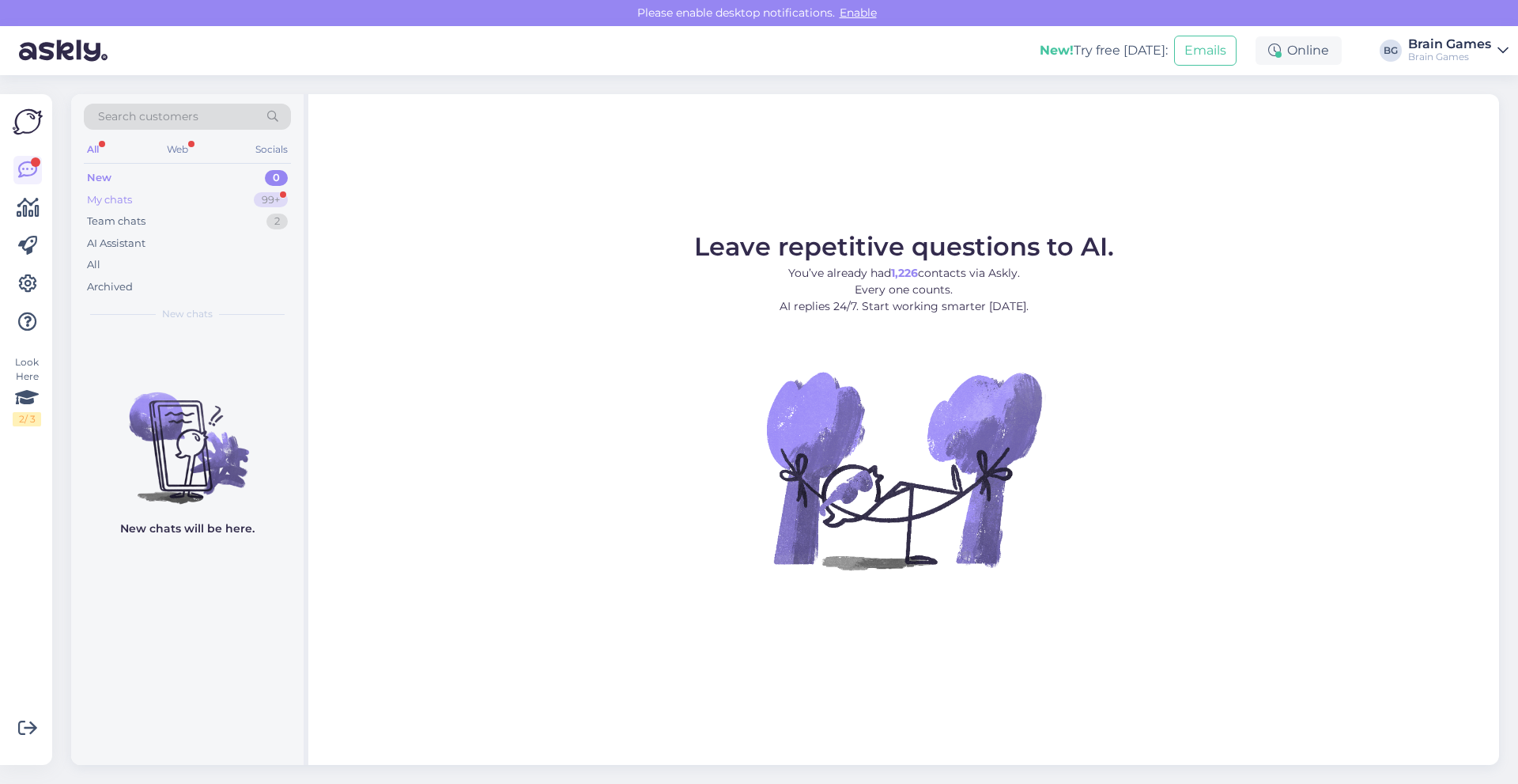
click at [132, 199] on div "My chats" at bounding box center [110, 200] width 45 height 16
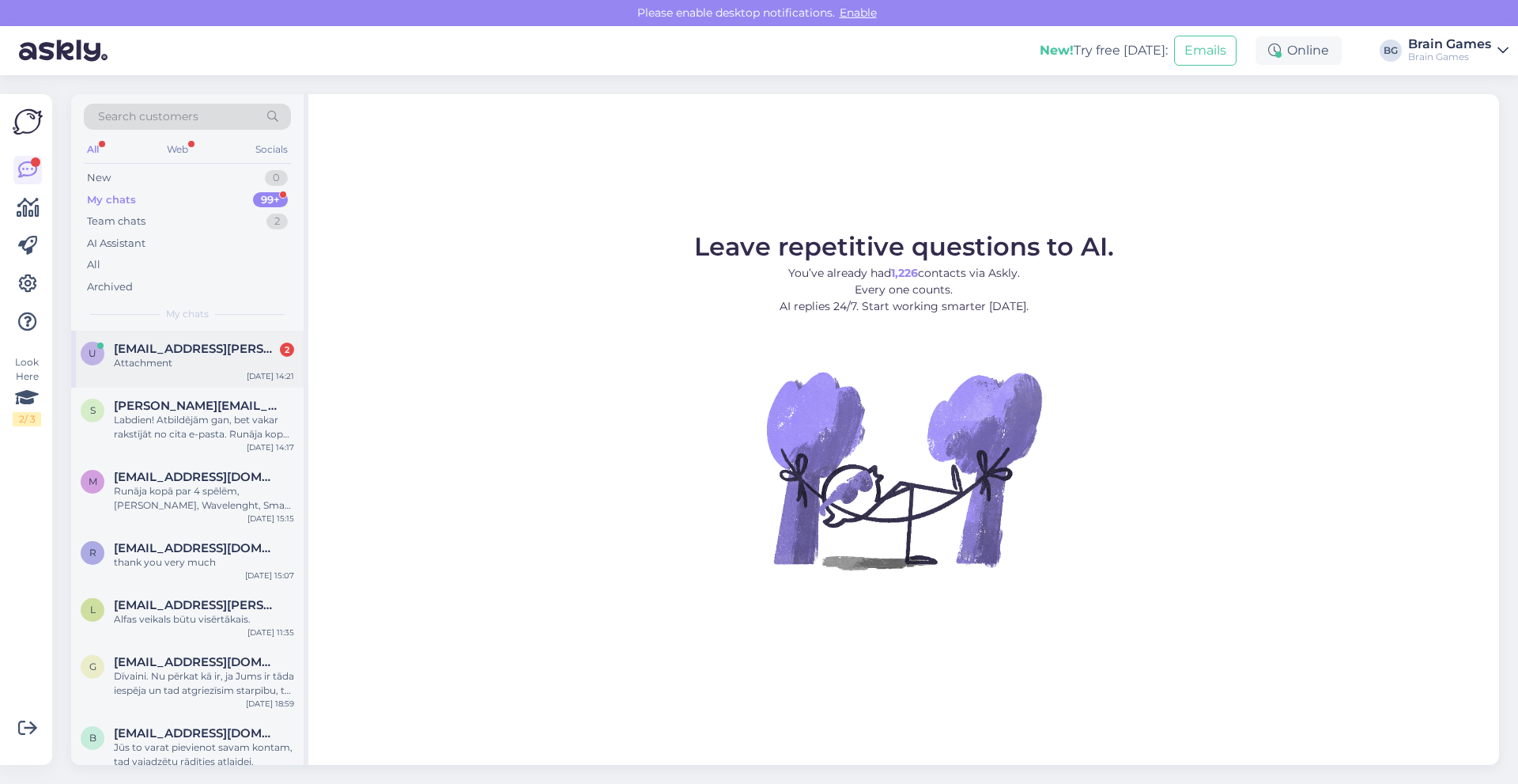
click at [173, 331] on div "u uldis.calpa@gmail.com 2 Attachment Sep 4 14:21" at bounding box center [187, 358] width 233 height 57
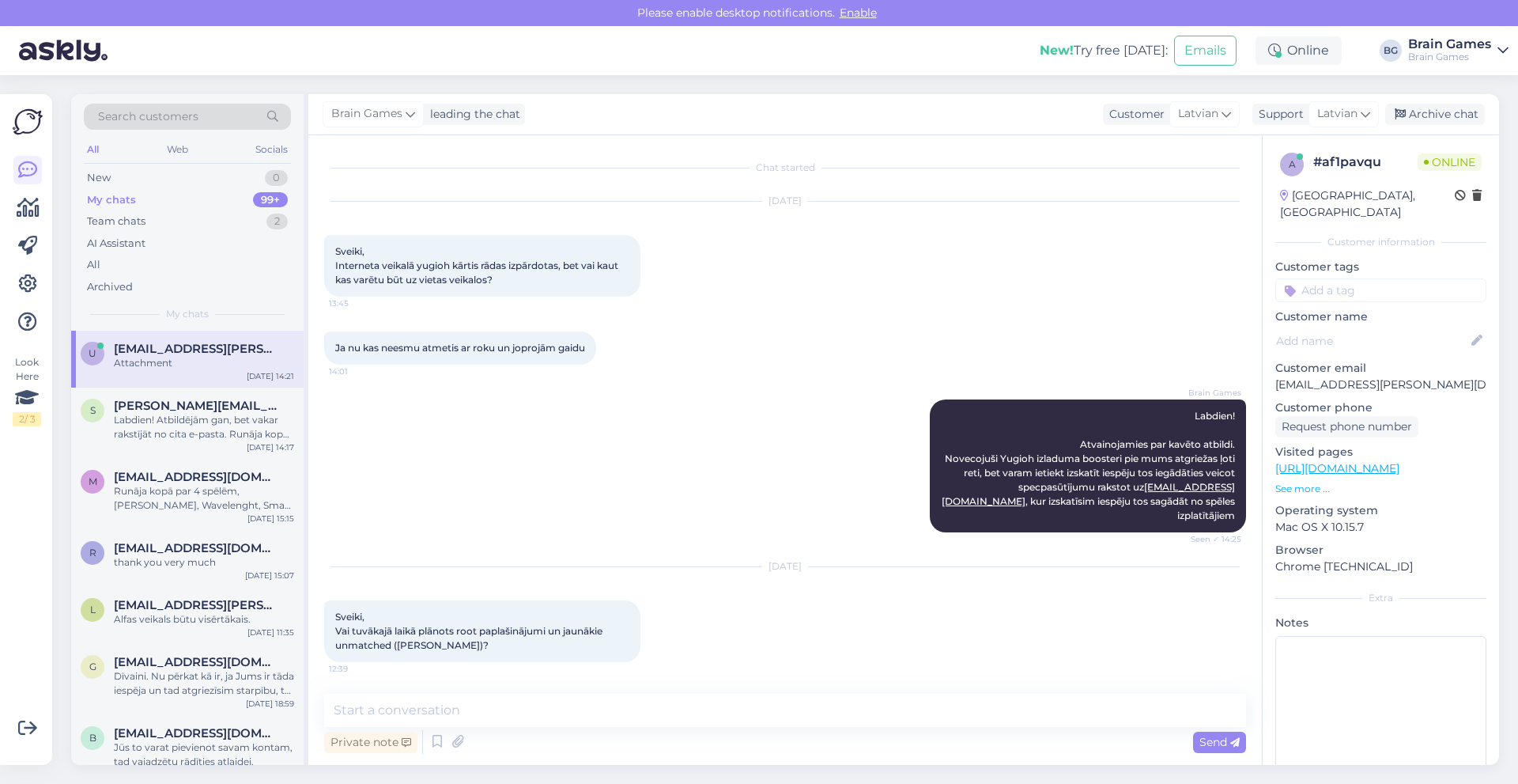
scroll to position [1422, 0]
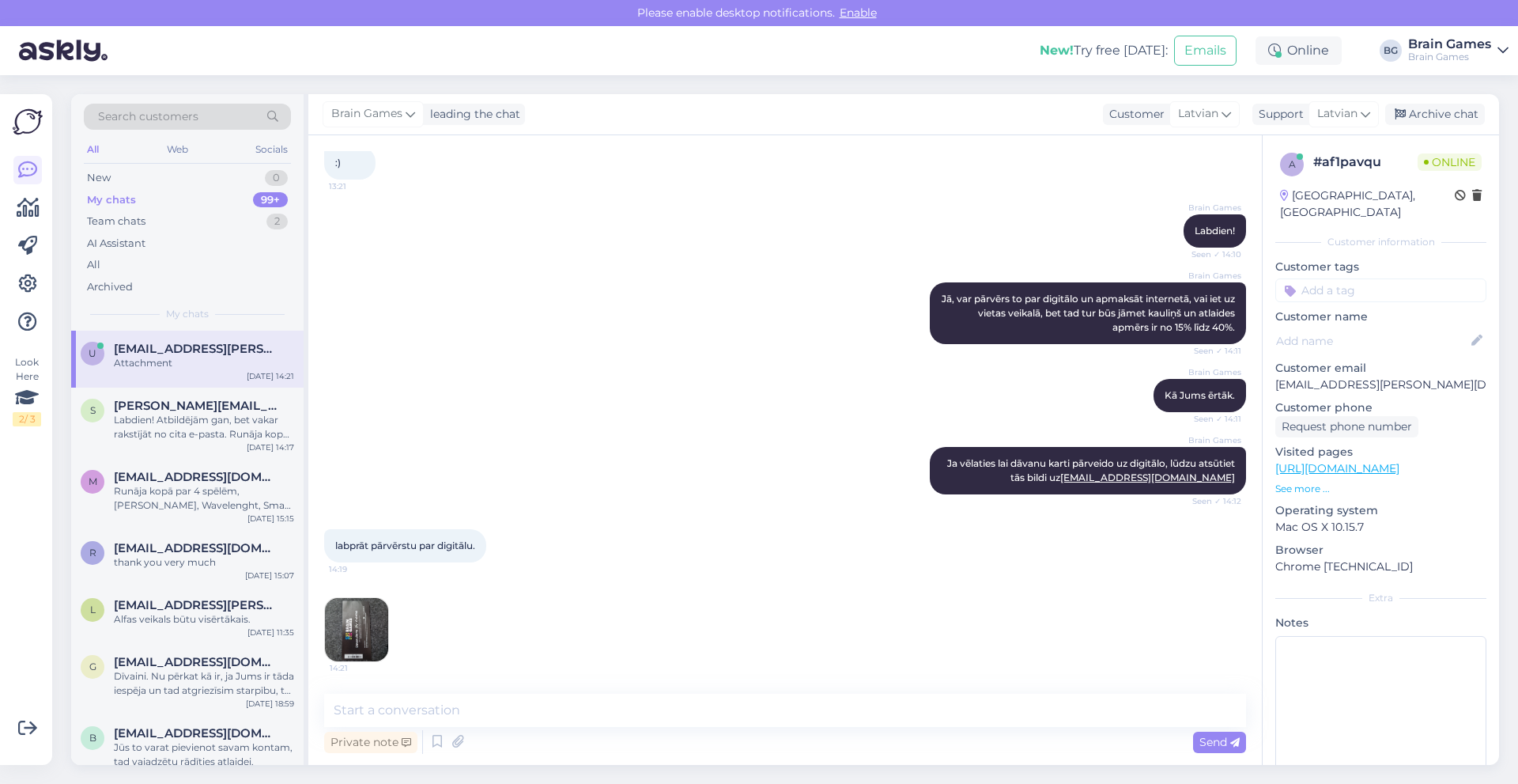
click at [348, 617] on img at bounding box center [357, 630] width 63 height 63
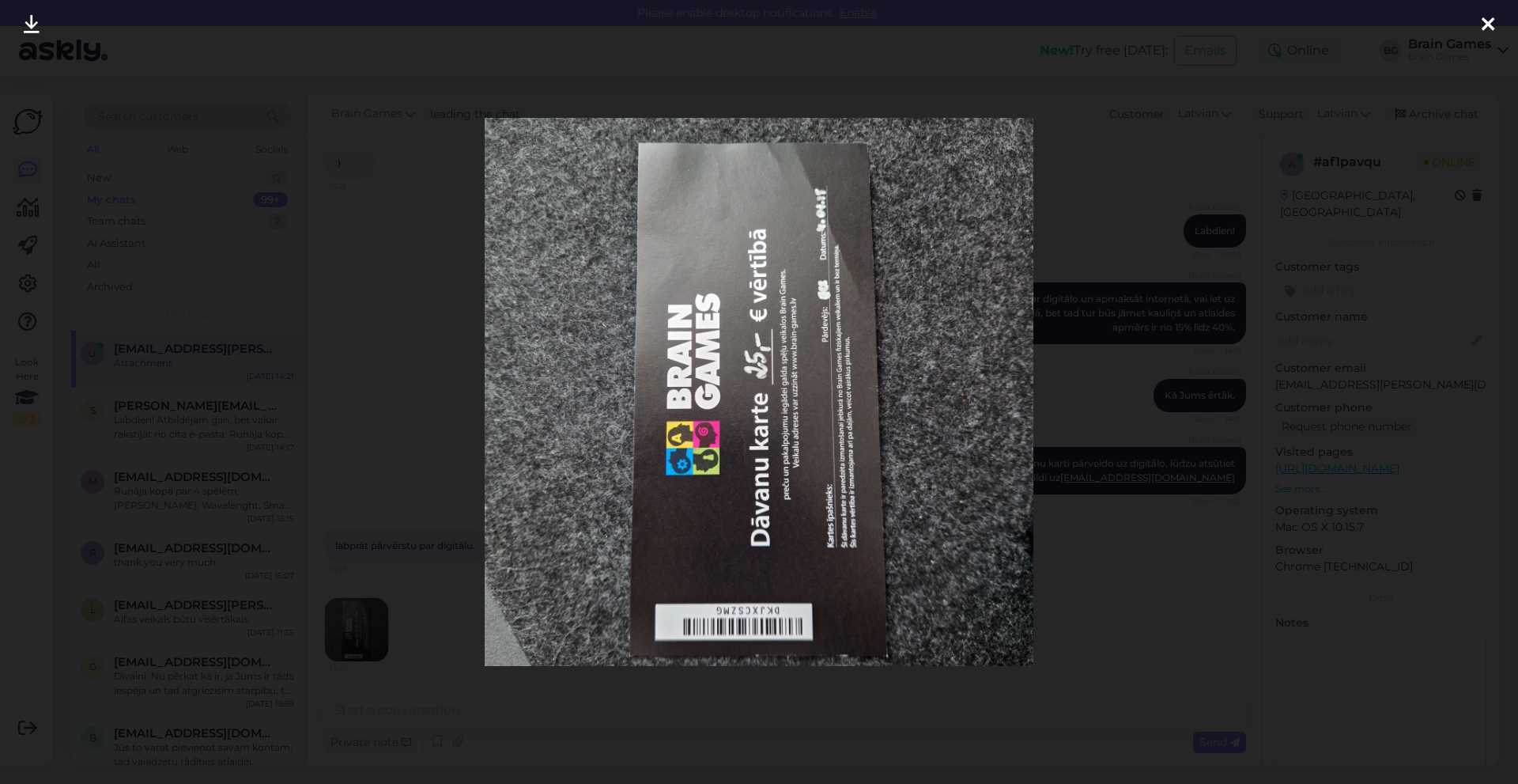
click at [1151, 441] on div at bounding box center [759, 392] width 1518 height 784
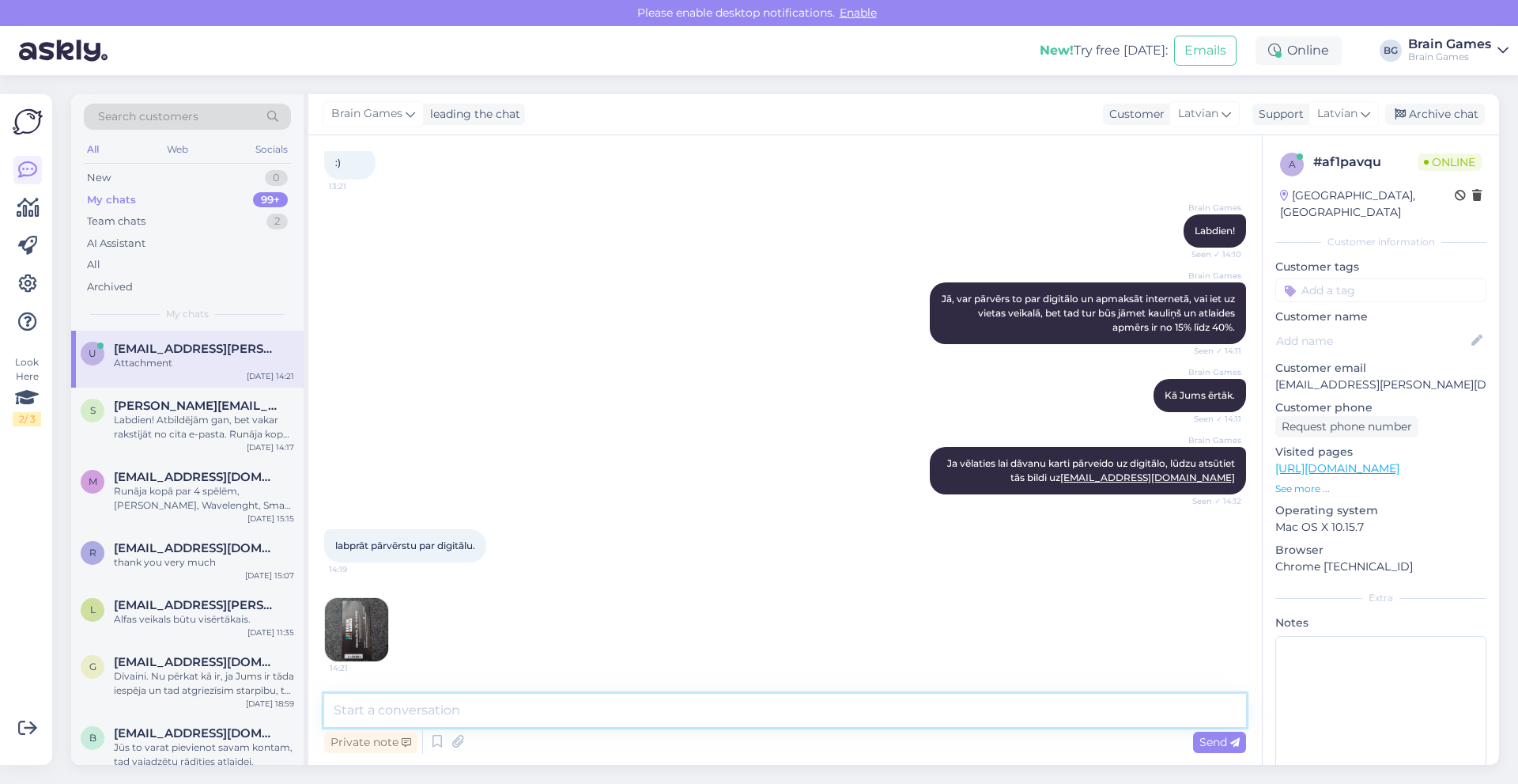
click at [420, 713] on textarea at bounding box center [785, 709] width 922 height 33
paste textarea "d9rxrr9y3k6m7dd9"
type textarea "Te būs digitālais kods šai kartei: d9rxrr9y3k6m7dd9"
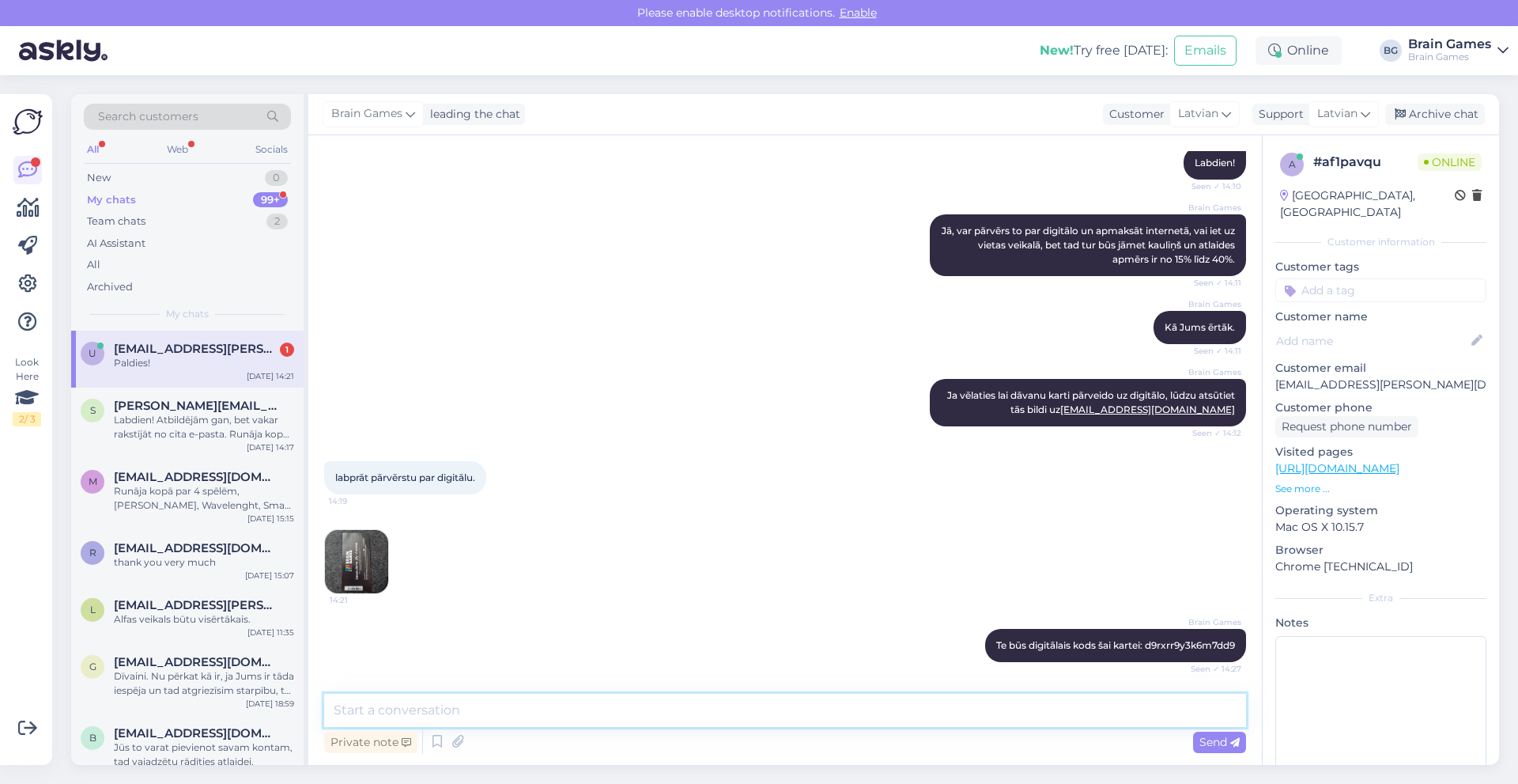
scroll to position [1557, 0]
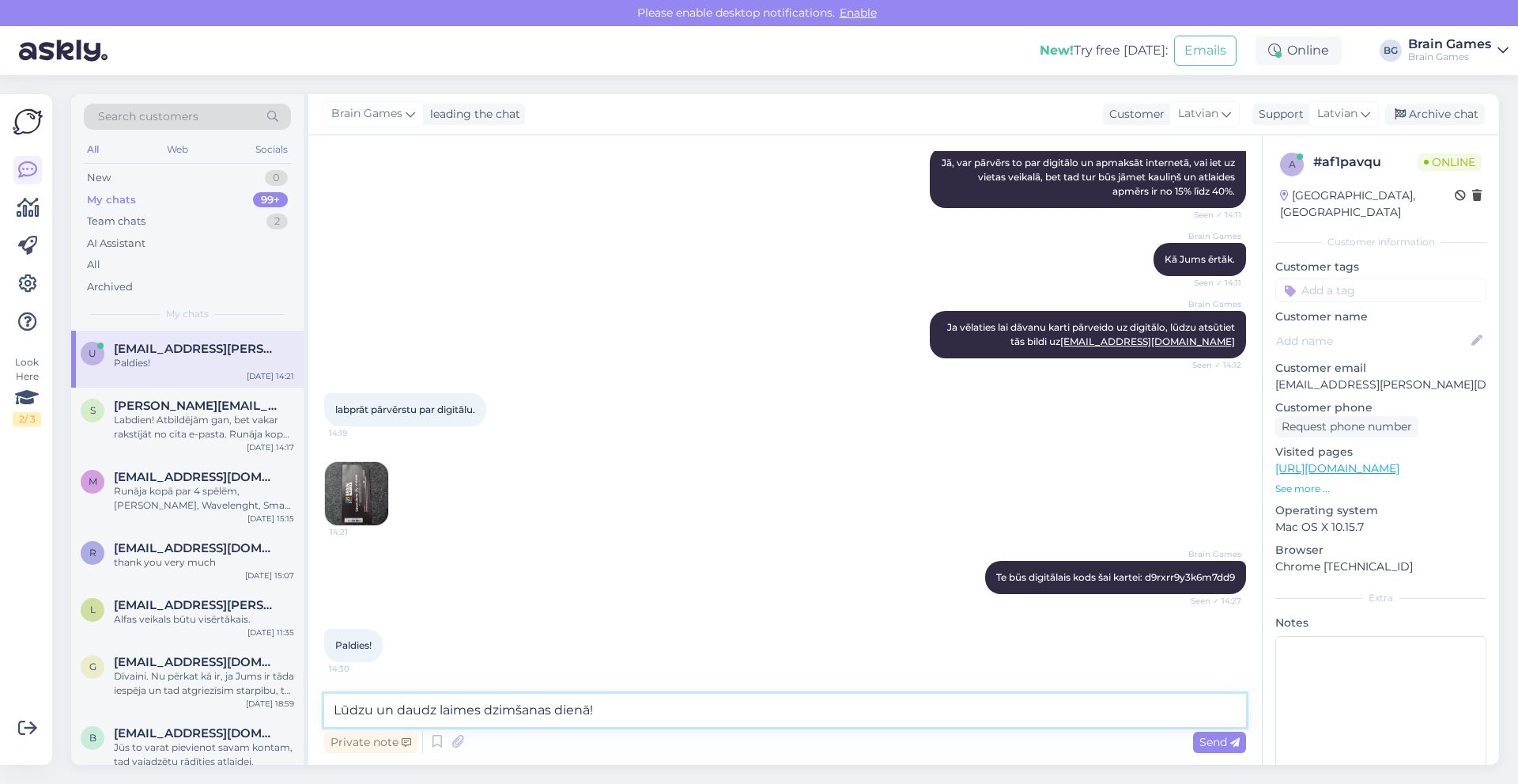
type textarea "Lūdzu un daudz laimes dzimšanas dienā!"
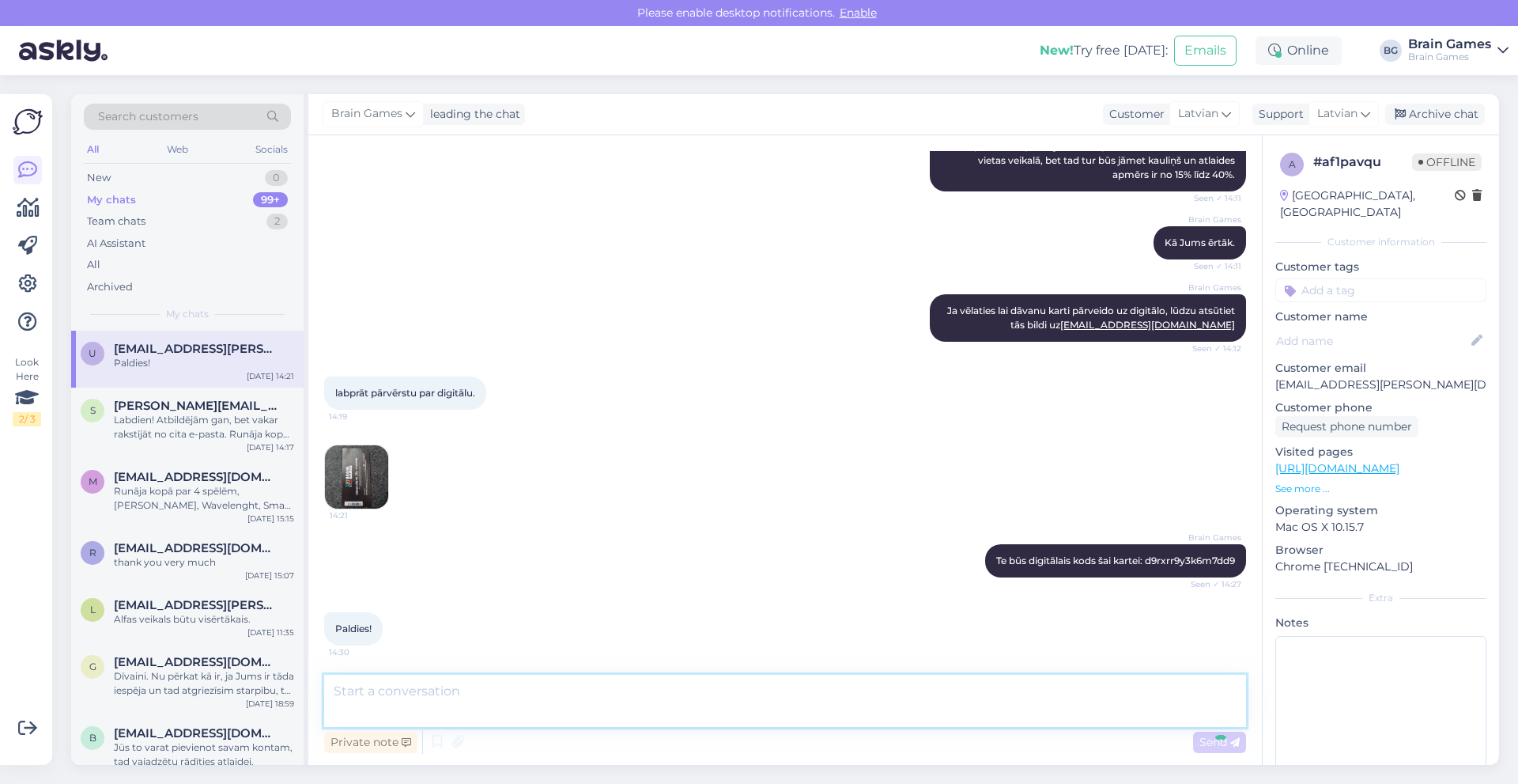
scroll to position [1625, 0]
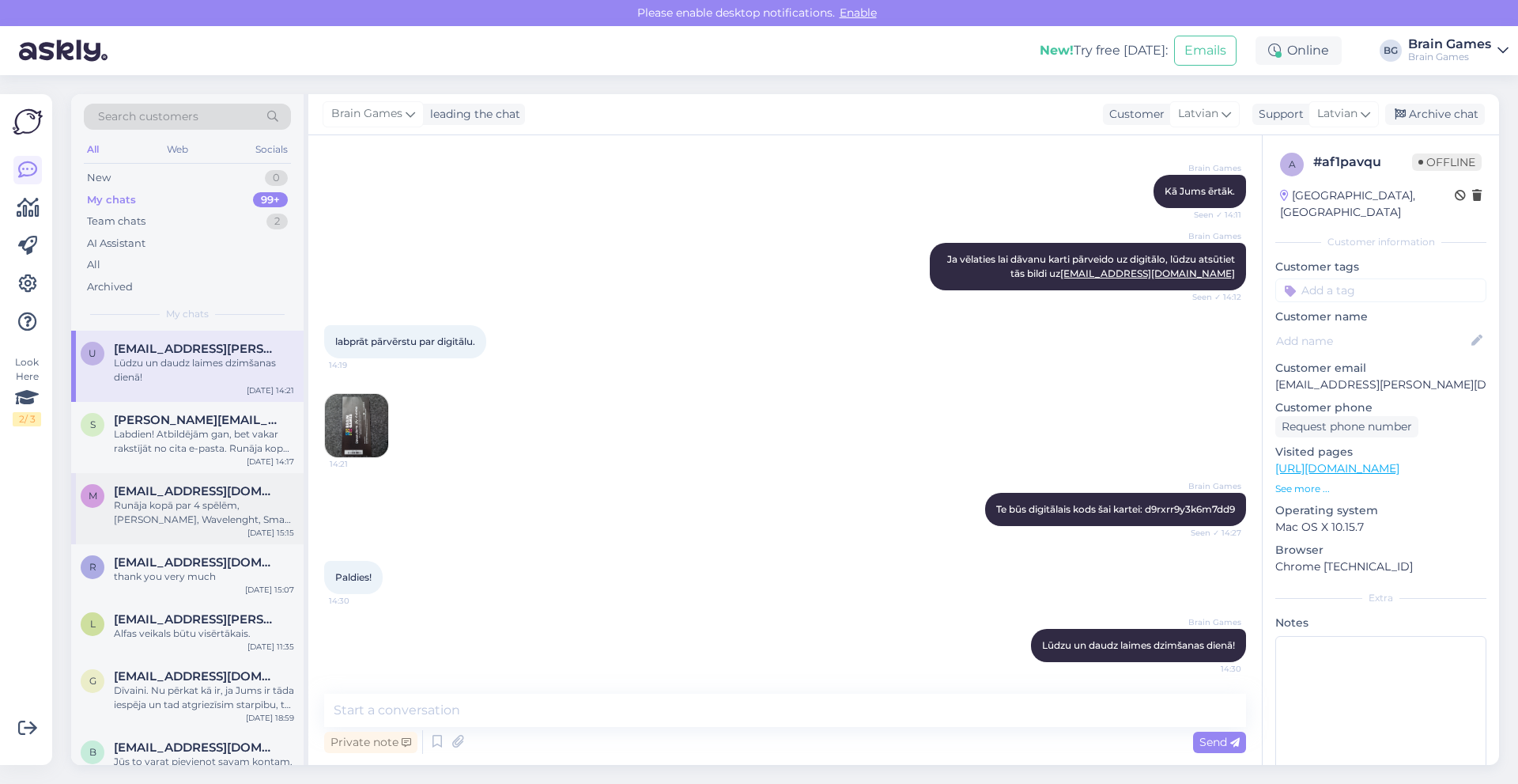
click at [188, 511] on div "Runāja kopā par 4 spēlēm, Baron Oxx, Wavelenght, Smart 10 un Gloomhaven." at bounding box center [204, 513] width 181 height 29
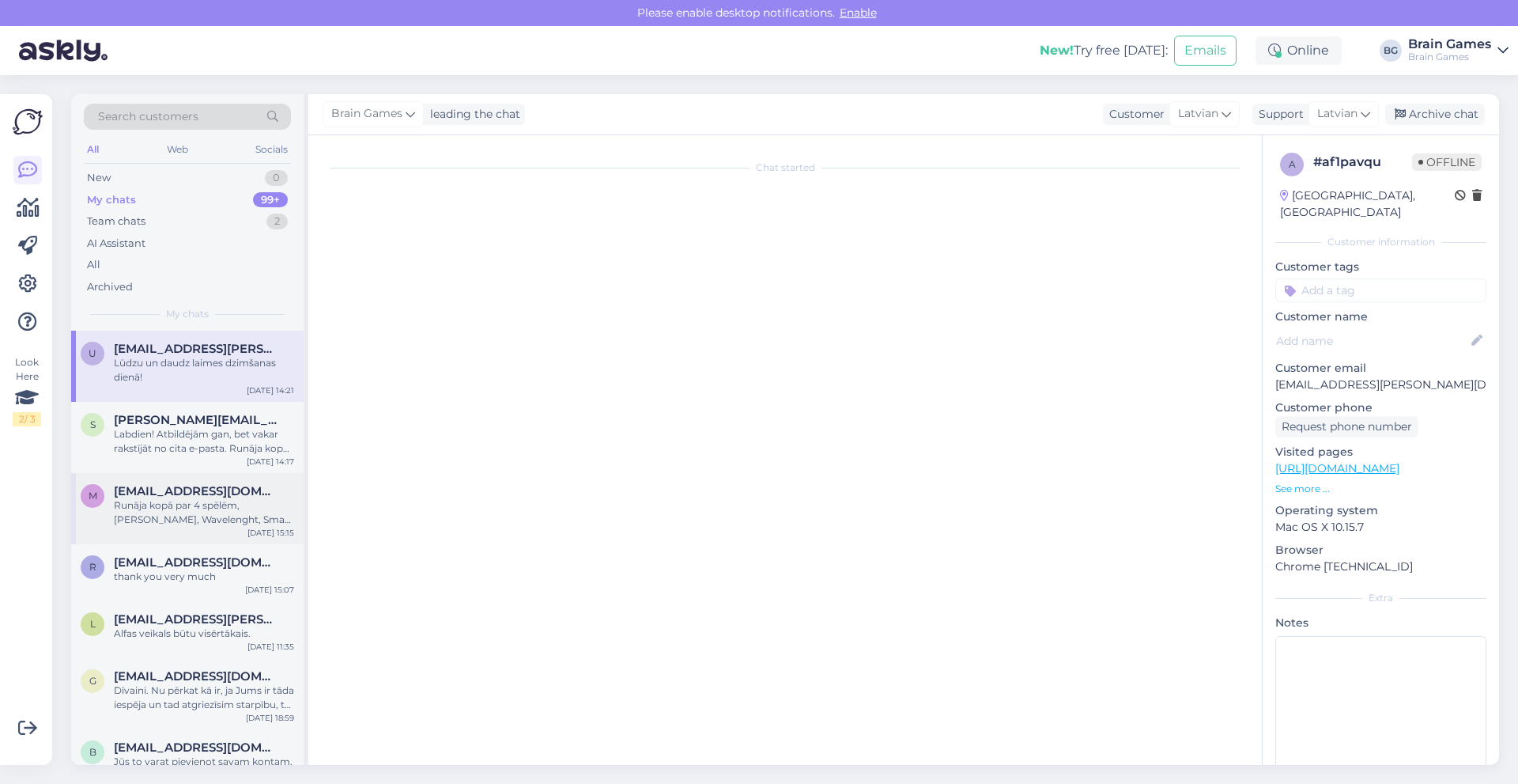
scroll to position [0, 0]
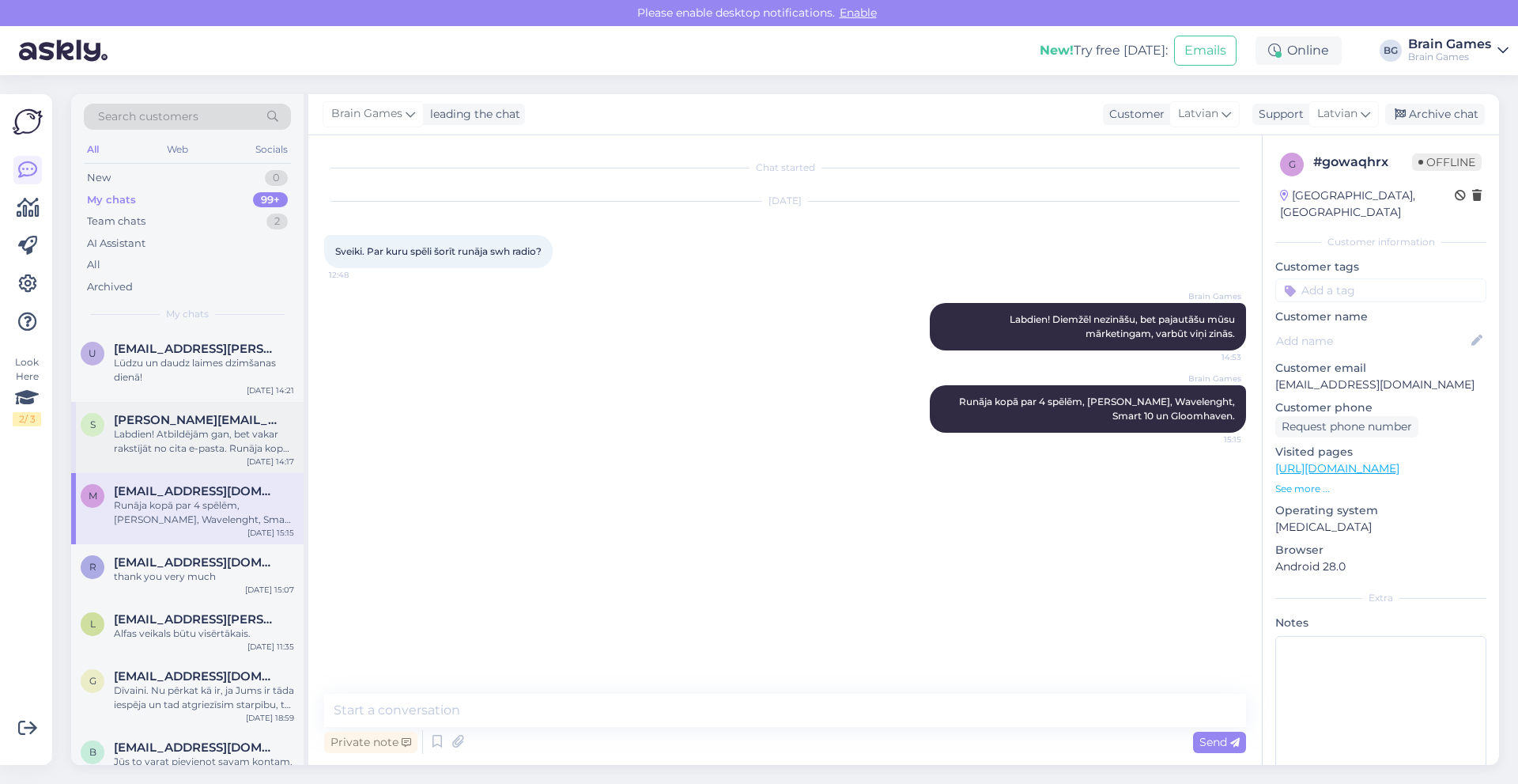
click at [183, 436] on div "Labdien! Atbildējām gan, bet vakar rakstījāt no cita e-pasta. Runāja kopā par 4…" at bounding box center [204, 441] width 181 height 29
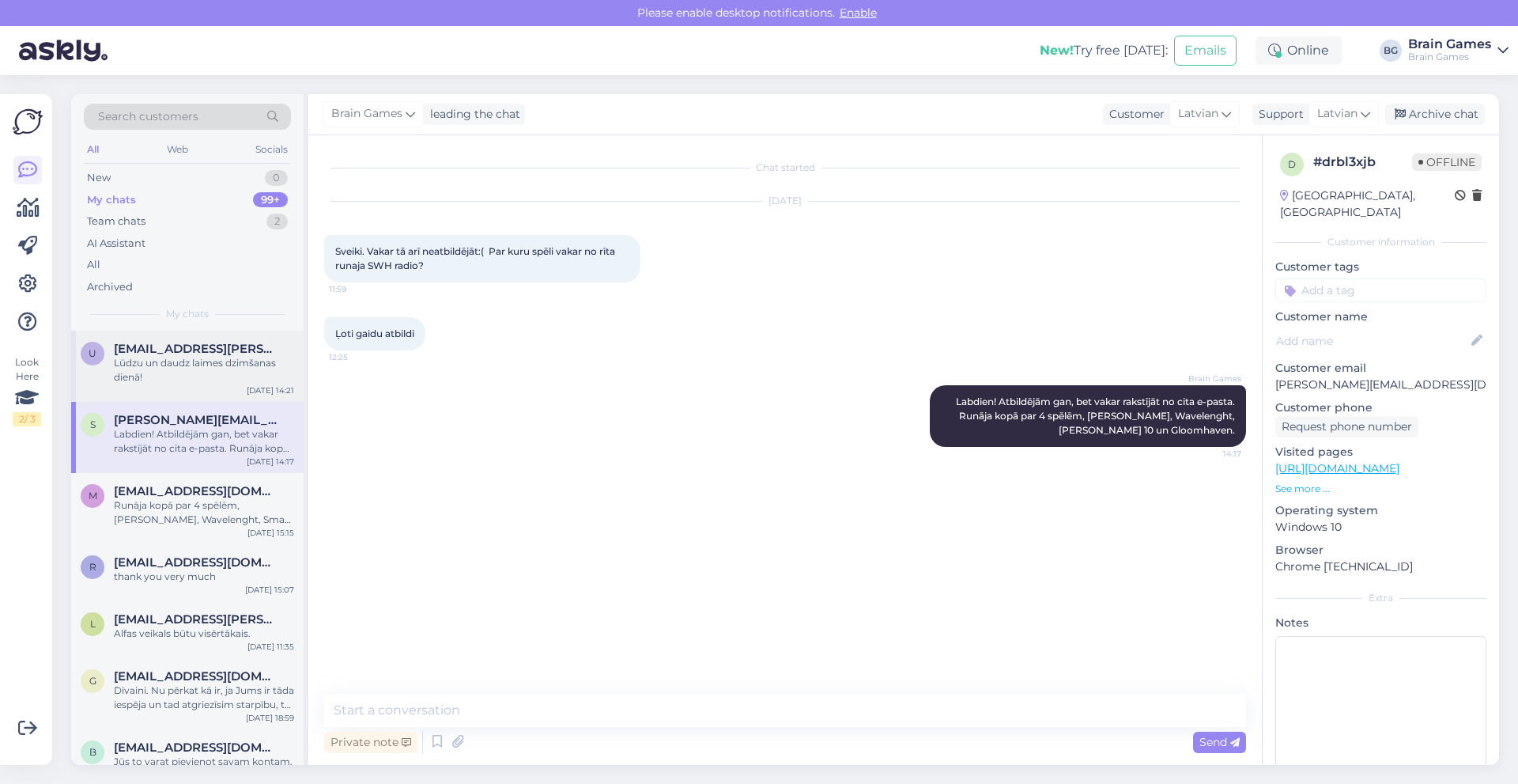
click at [175, 376] on div "Lūdzu un daudz laimes dzimšanas dienā!" at bounding box center [204, 370] width 181 height 29
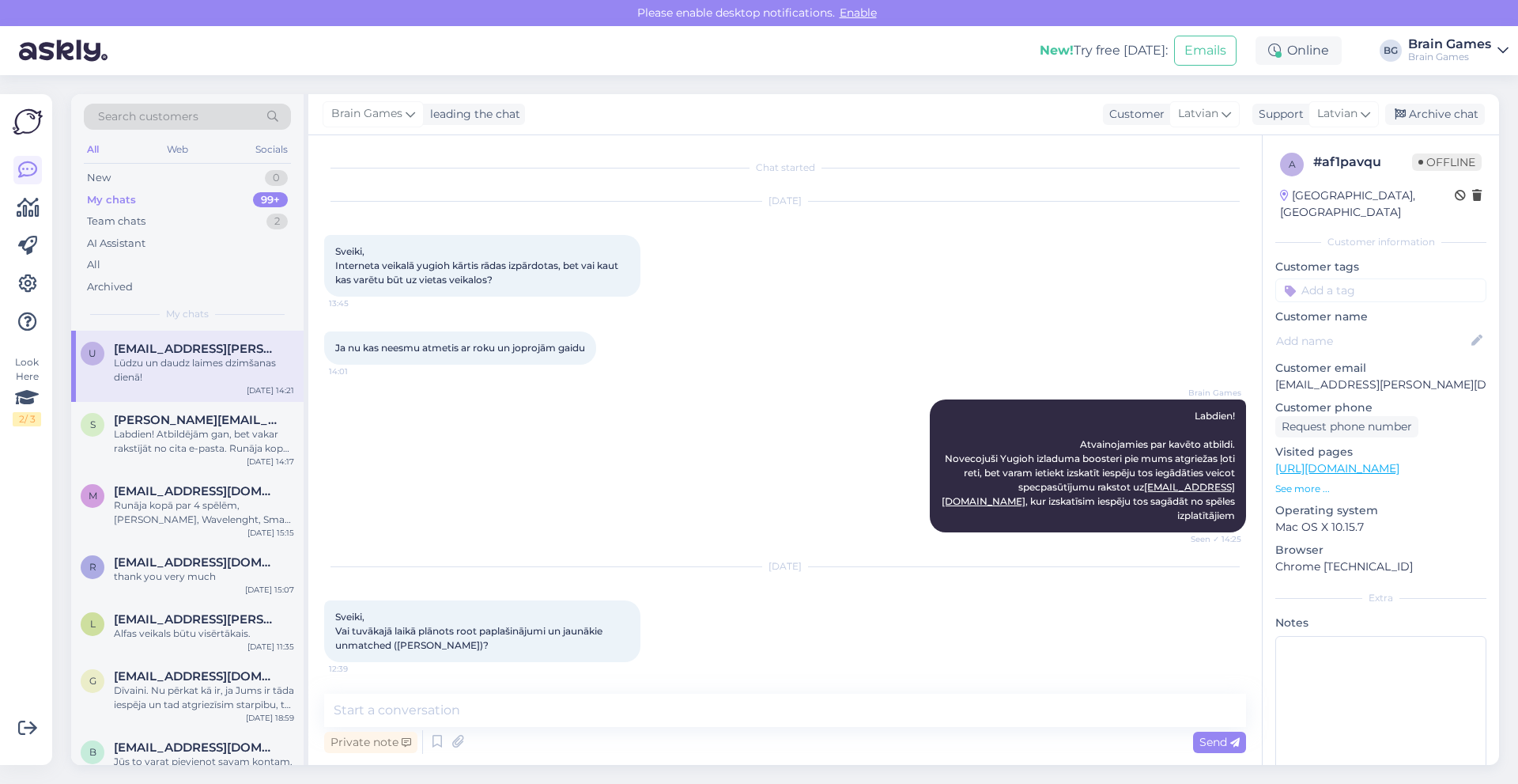
scroll to position [1625, 0]
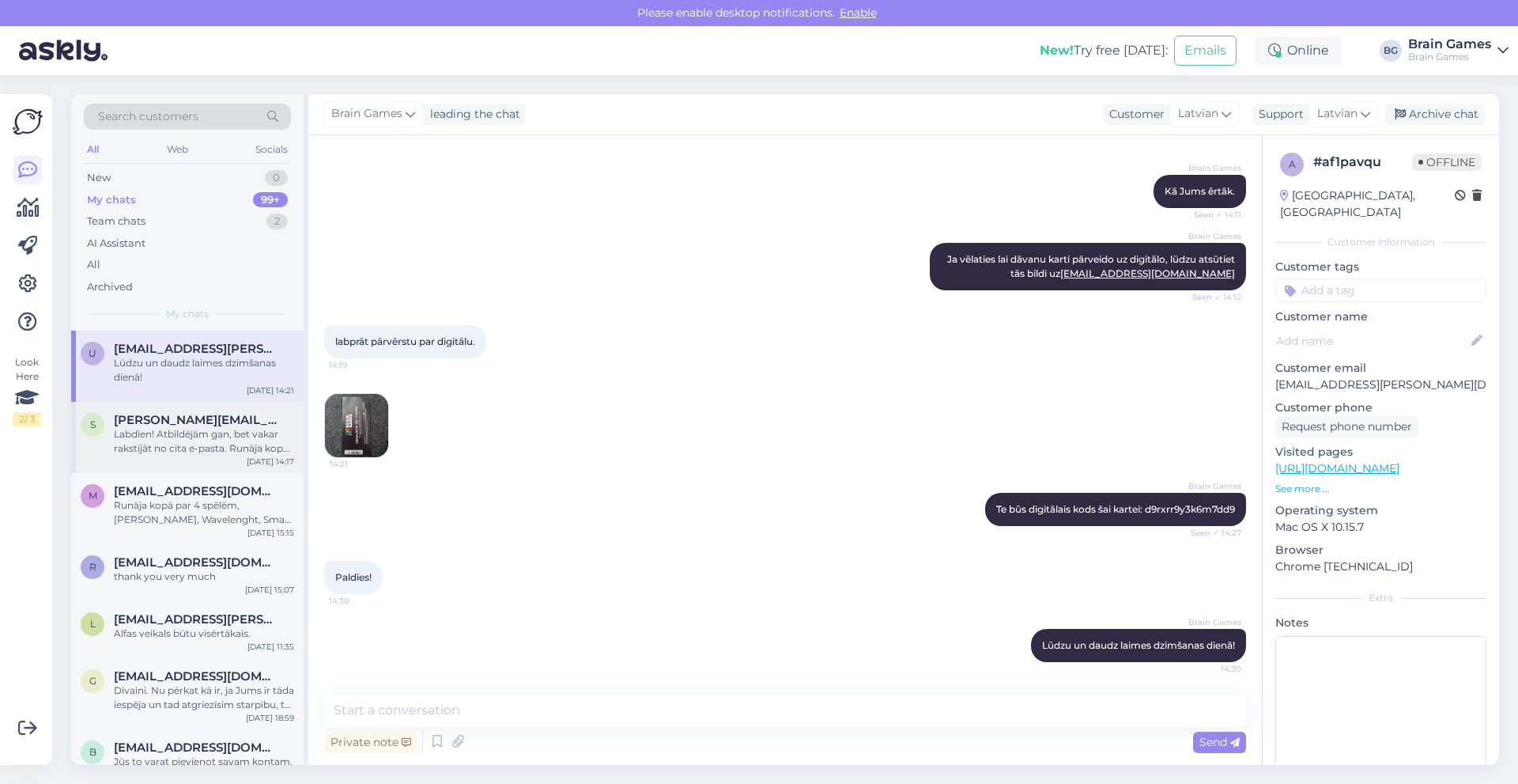
click at [172, 427] on span "[PERSON_NAME][EMAIL_ADDRESS][DOMAIN_NAME]" at bounding box center [196, 420] width 164 height 14
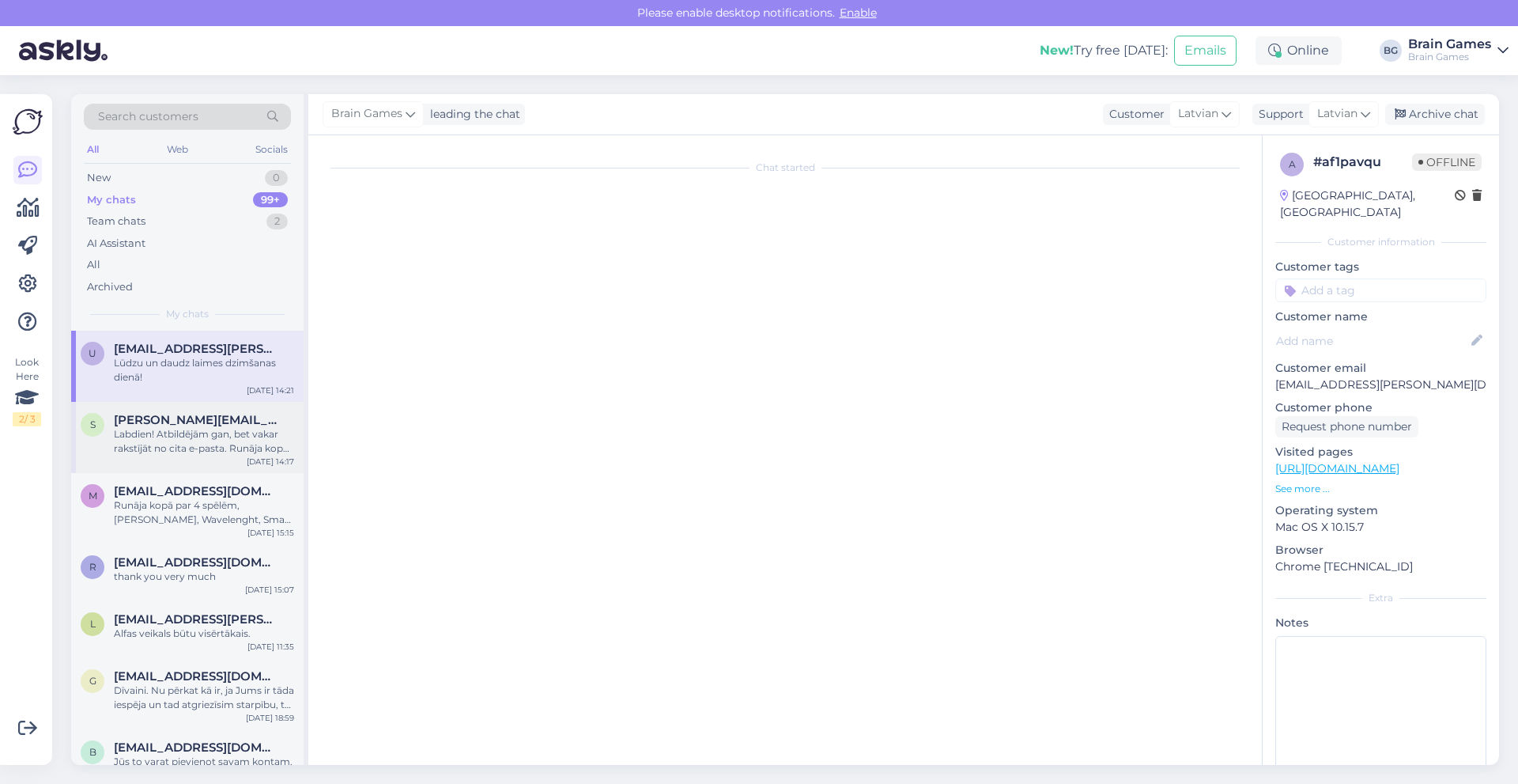
scroll to position [0, 0]
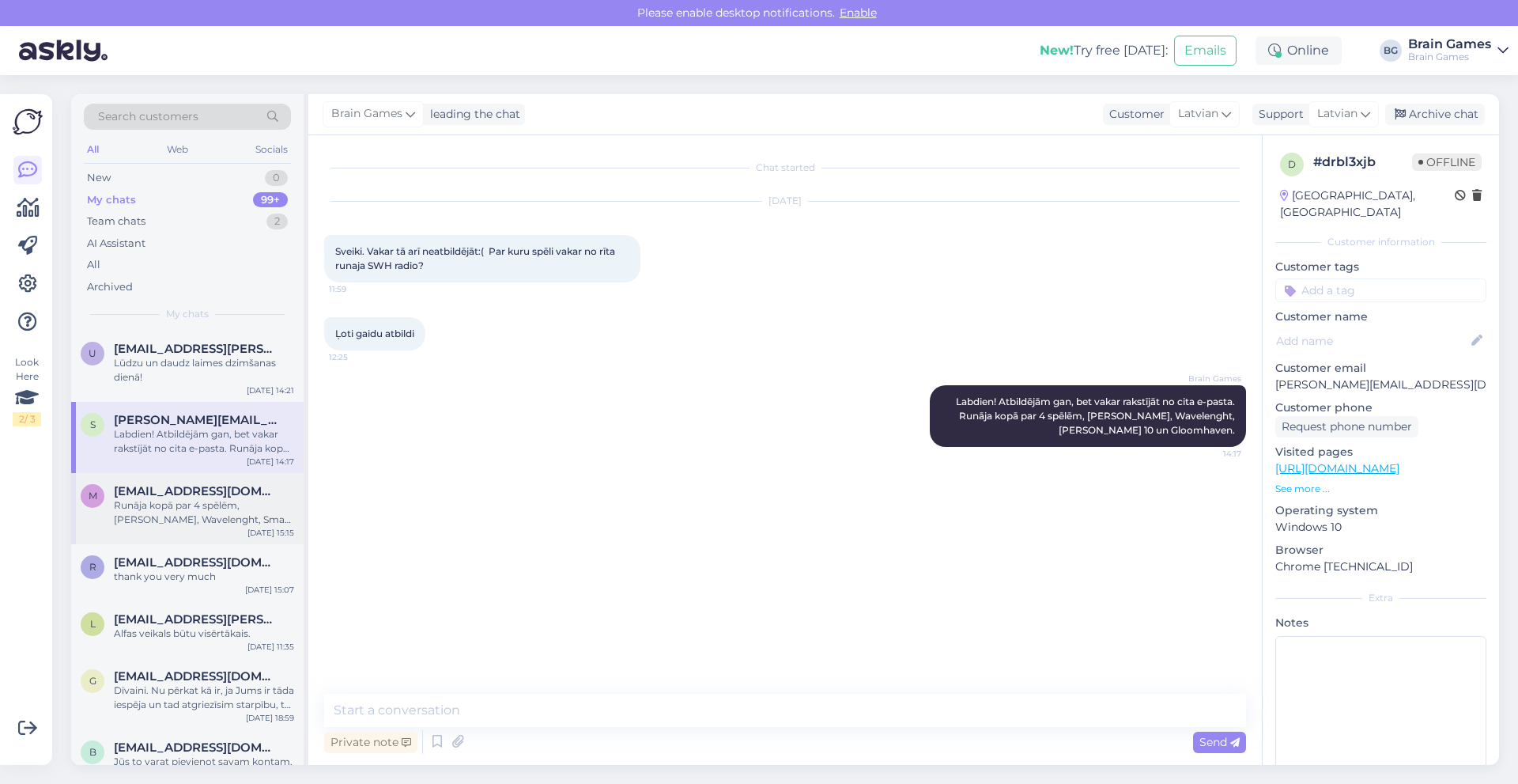
click at [172, 485] on span "maris@pistoffi.lv" at bounding box center [196, 491] width 164 height 14
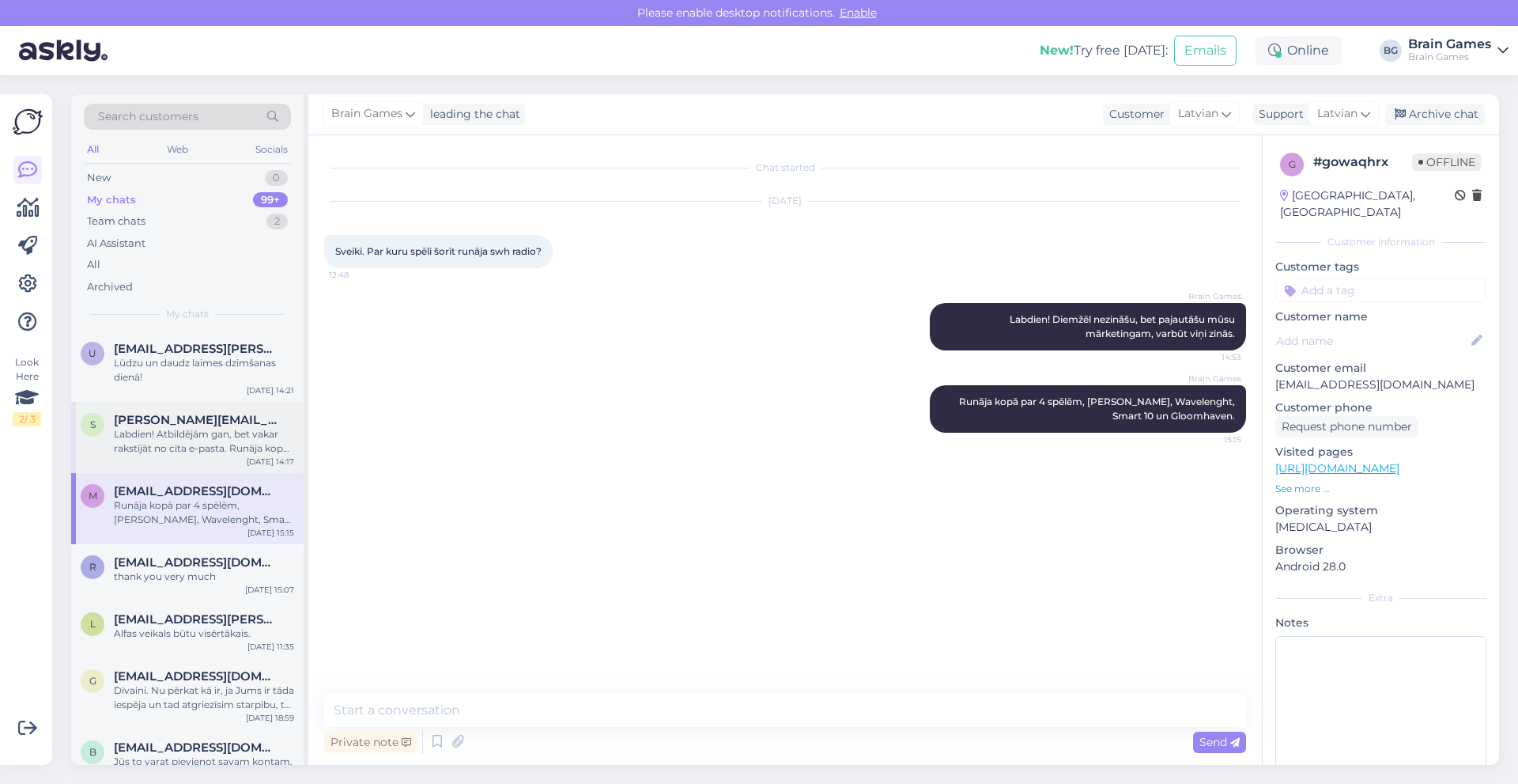
click at [181, 412] on div "s silvija@postoffi.lv Labdien! Atbildējām gan, bet vakar rakstījāt no cita e-pa…" at bounding box center [187, 436] width 233 height 71
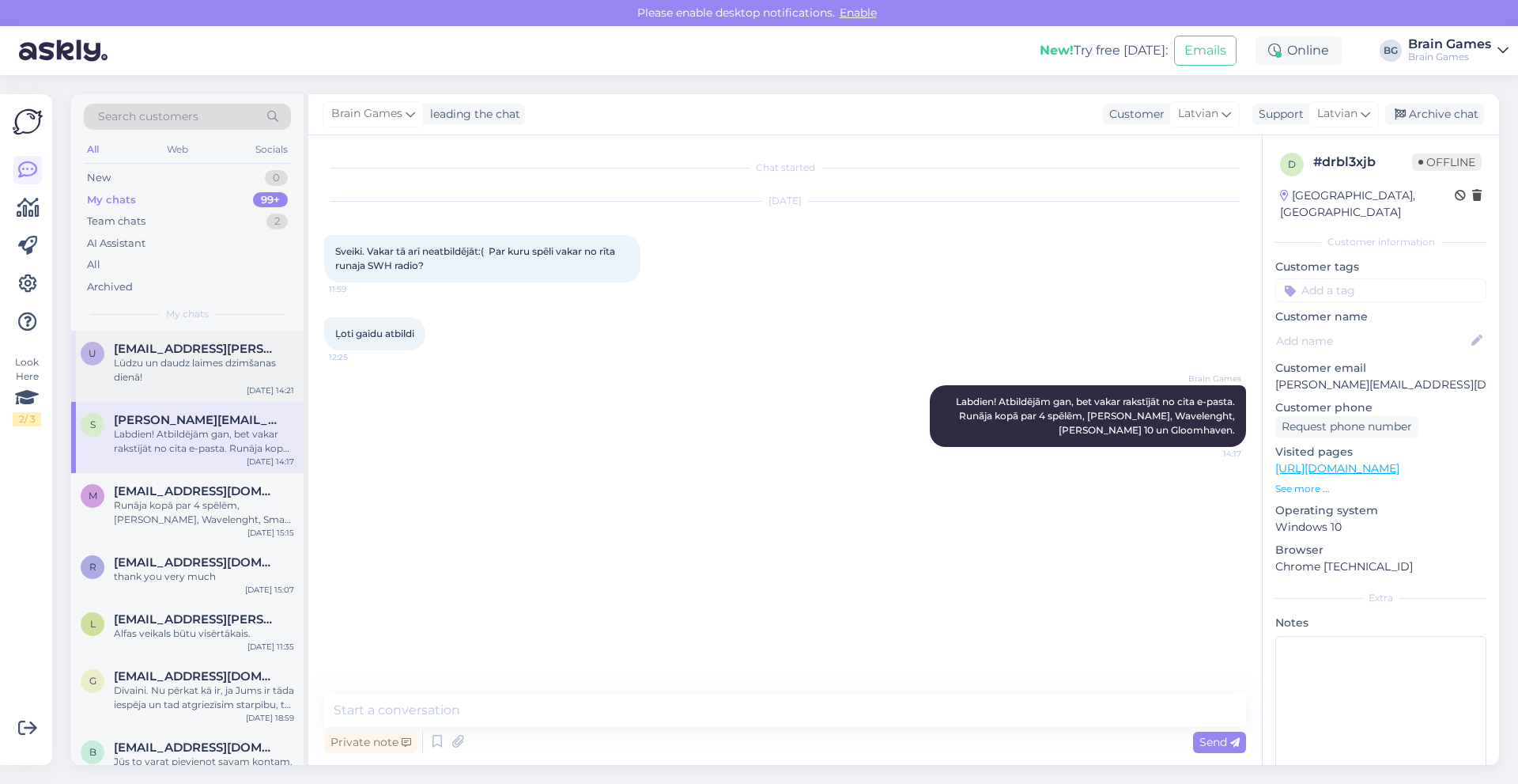
click at [172, 359] on div "Lūdzu un daudz laimes dzimšanas dienā!" at bounding box center [204, 370] width 181 height 29
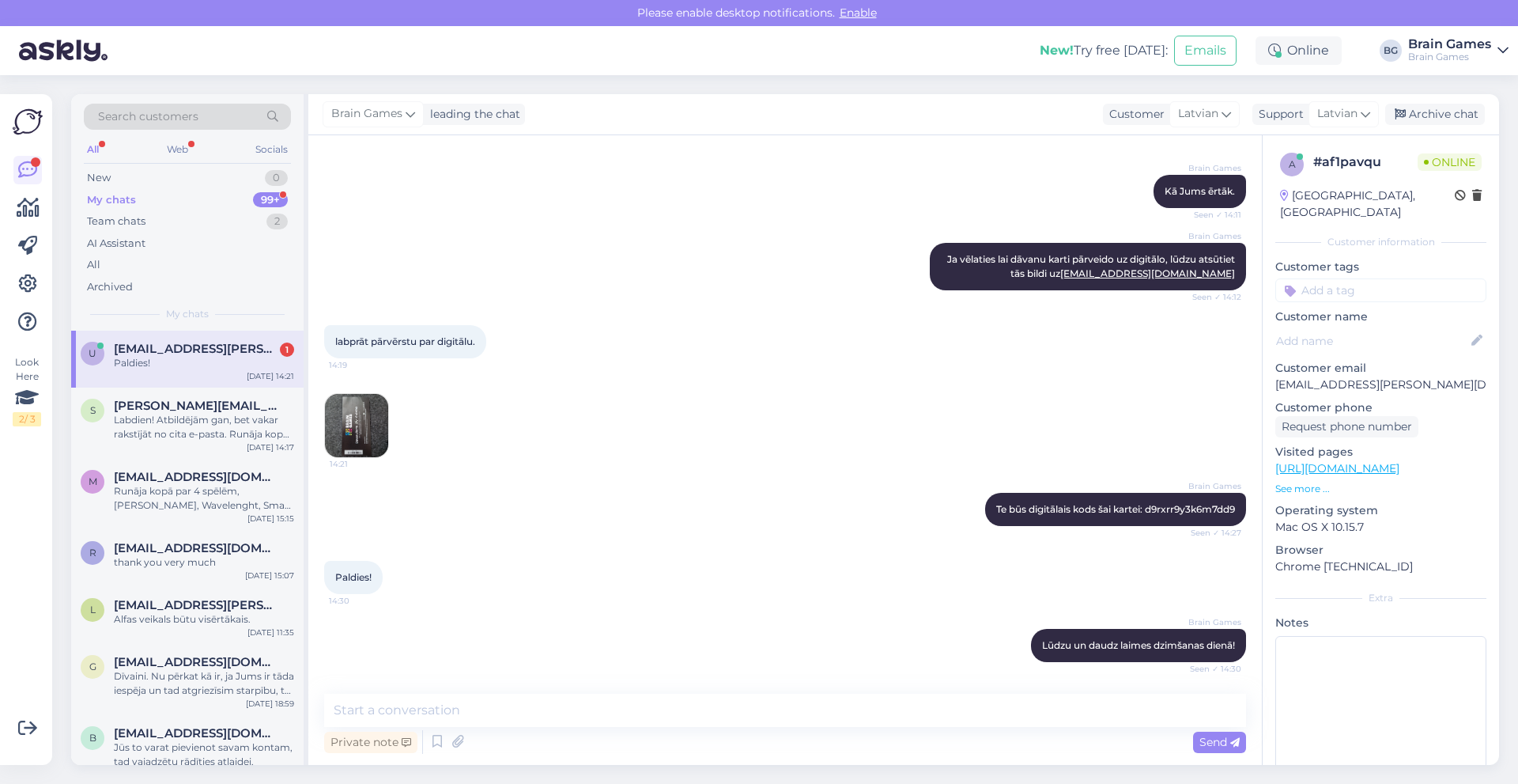
scroll to position [1694, 0]
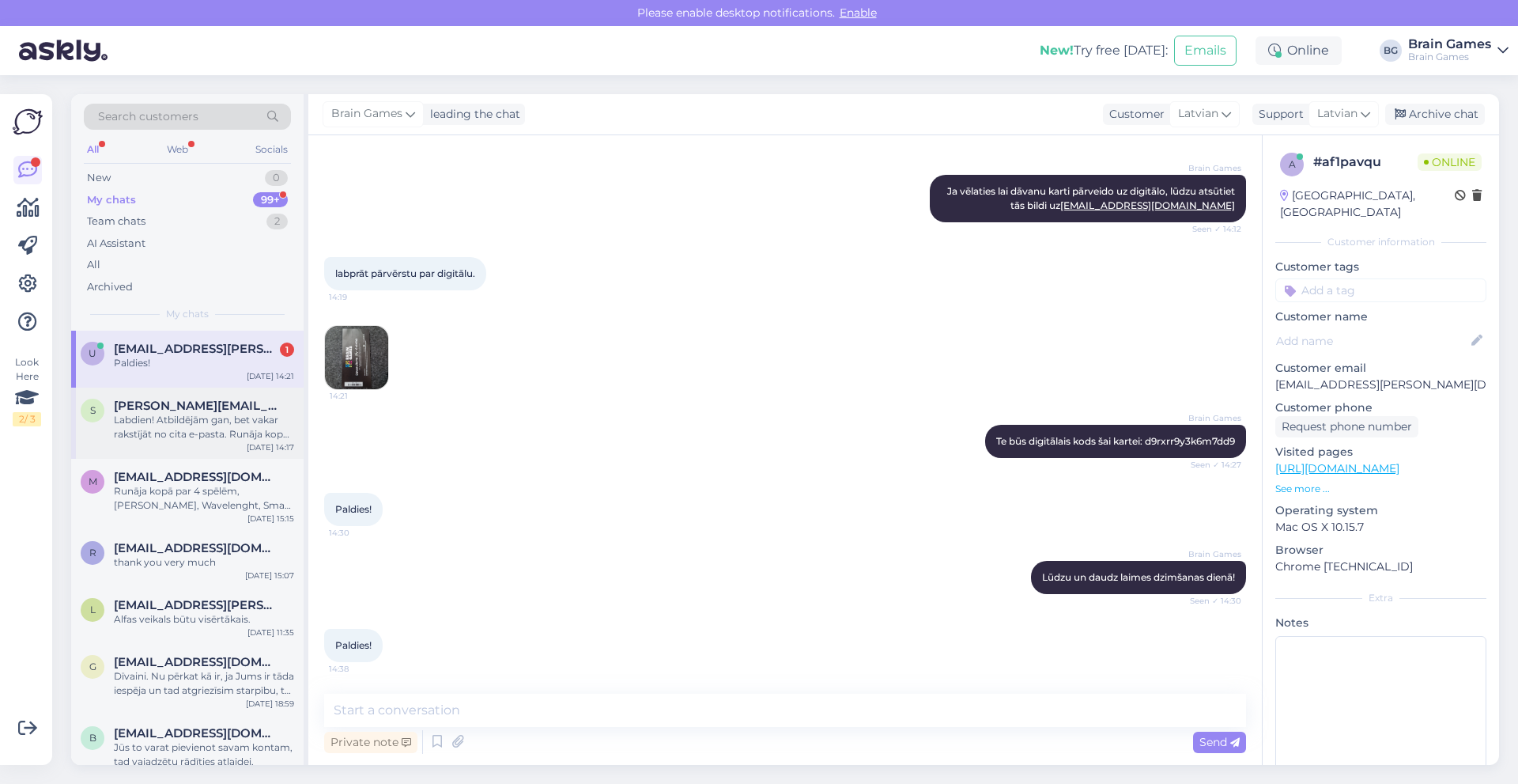
click at [208, 427] on div "Labdien! Atbildējām gan, bet vakar rakstījāt no cita e-pasta. Runāja kopā par 4…" at bounding box center [204, 427] width 181 height 29
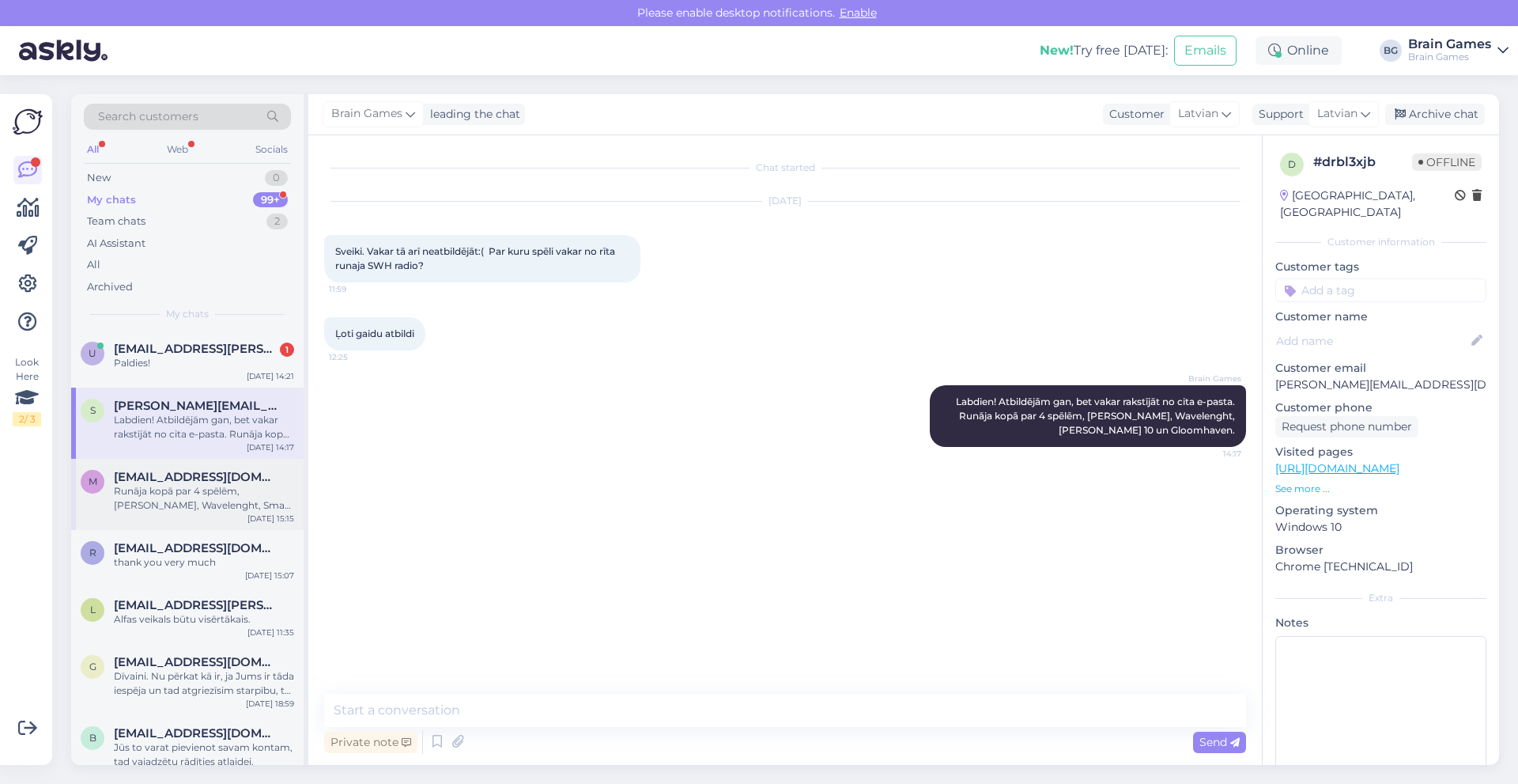
click at [194, 487] on div "Runāja kopā par 4 spēlēm, Baron Oxx, Wavelenght, Smart 10 un Gloomhaven." at bounding box center [204, 498] width 181 height 29
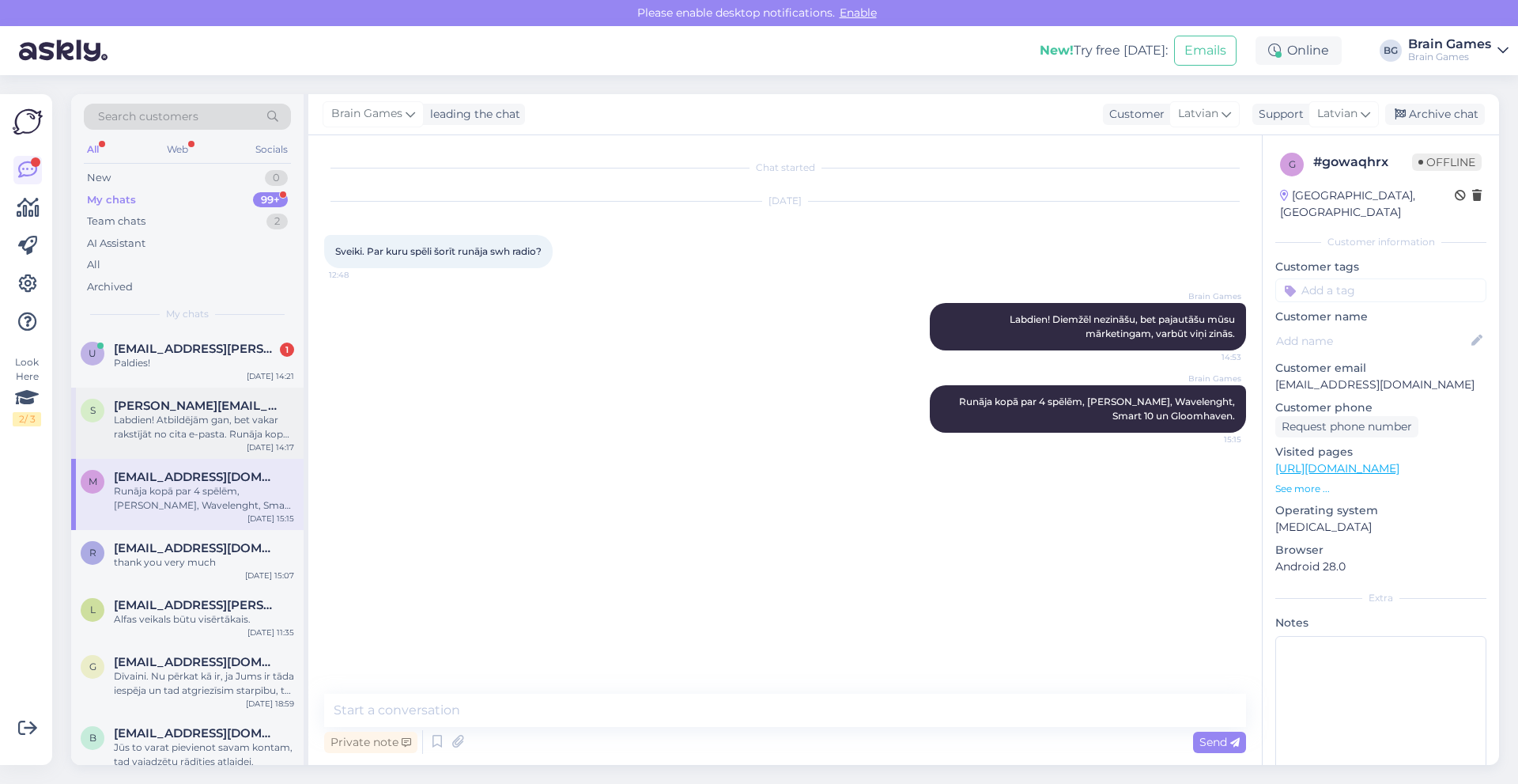
click at [228, 420] on div "Labdien! Atbildējām gan, bet vakar rakstījāt no cita e-pasta. Runāja kopā par 4…" at bounding box center [204, 427] width 181 height 29
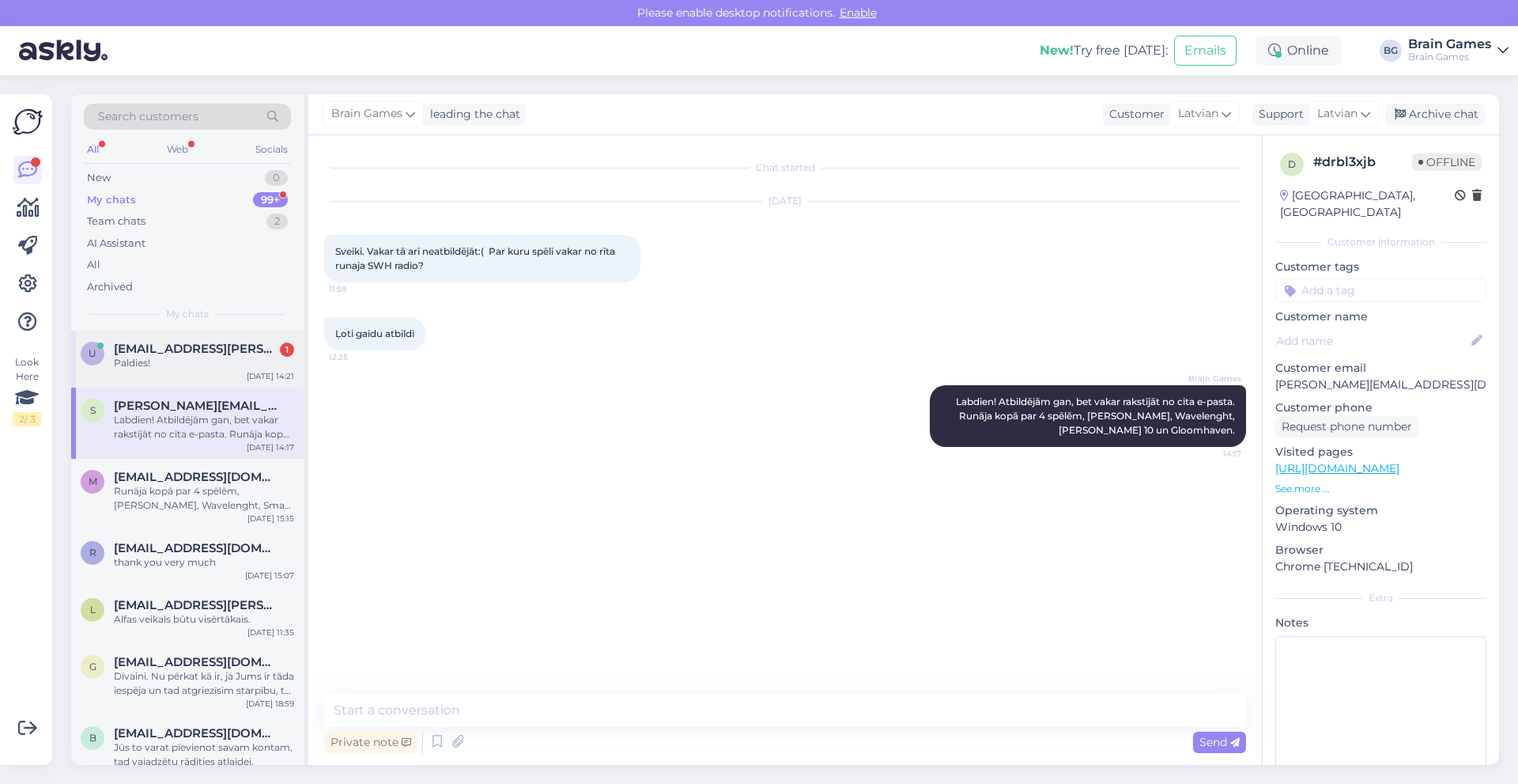
click at [225, 364] on div "Paldies!" at bounding box center [204, 363] width 181 height 14
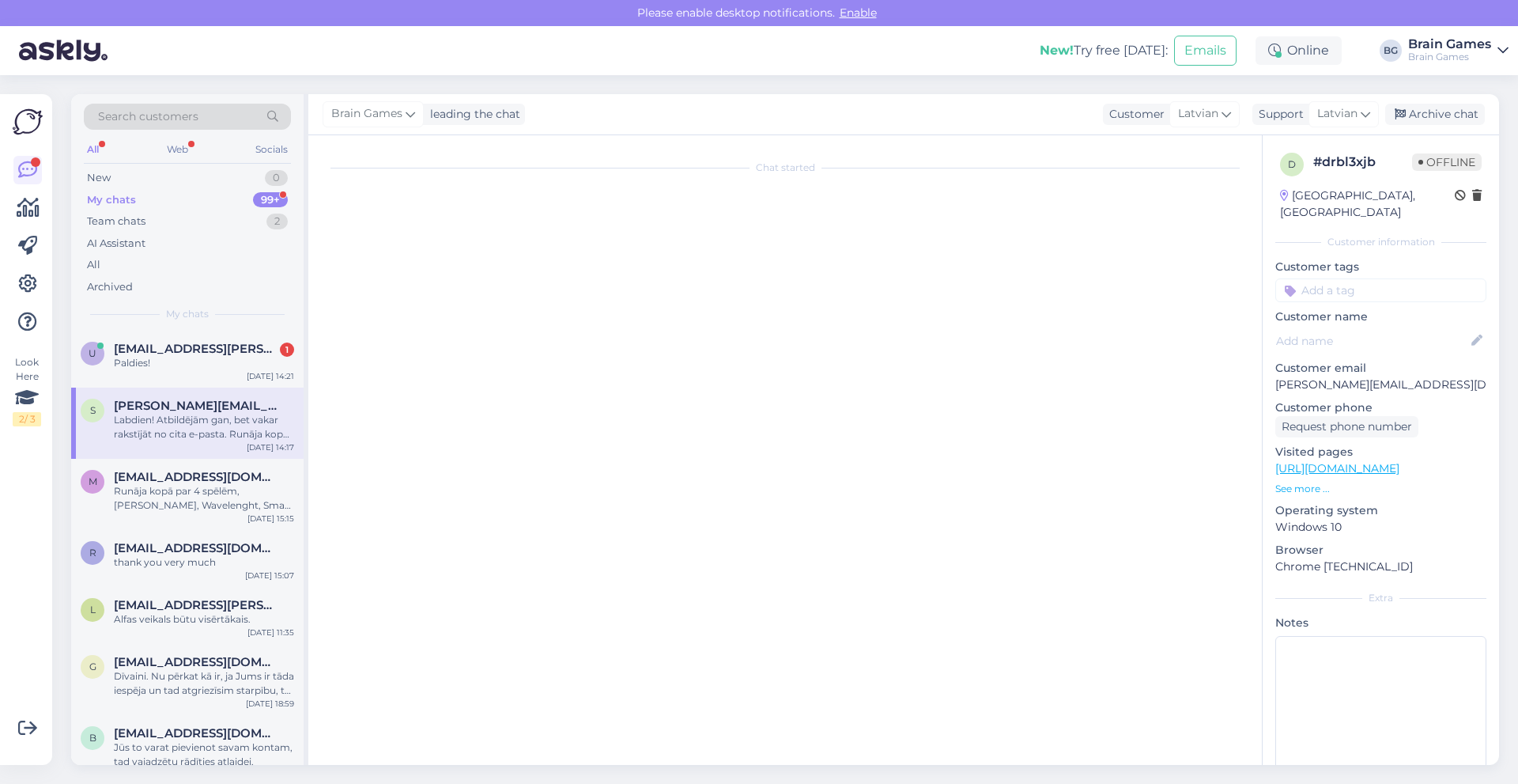
scroll to position [1694, 0]
